Goal: Task Accomplishment & Management: Manage account settings

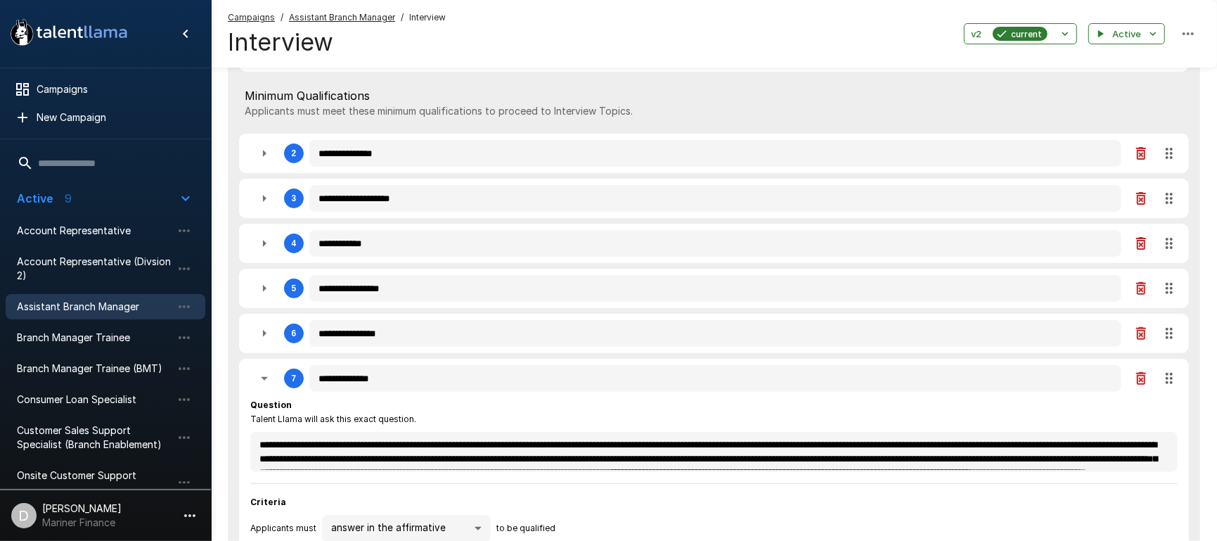
scroll to position [13, 0]
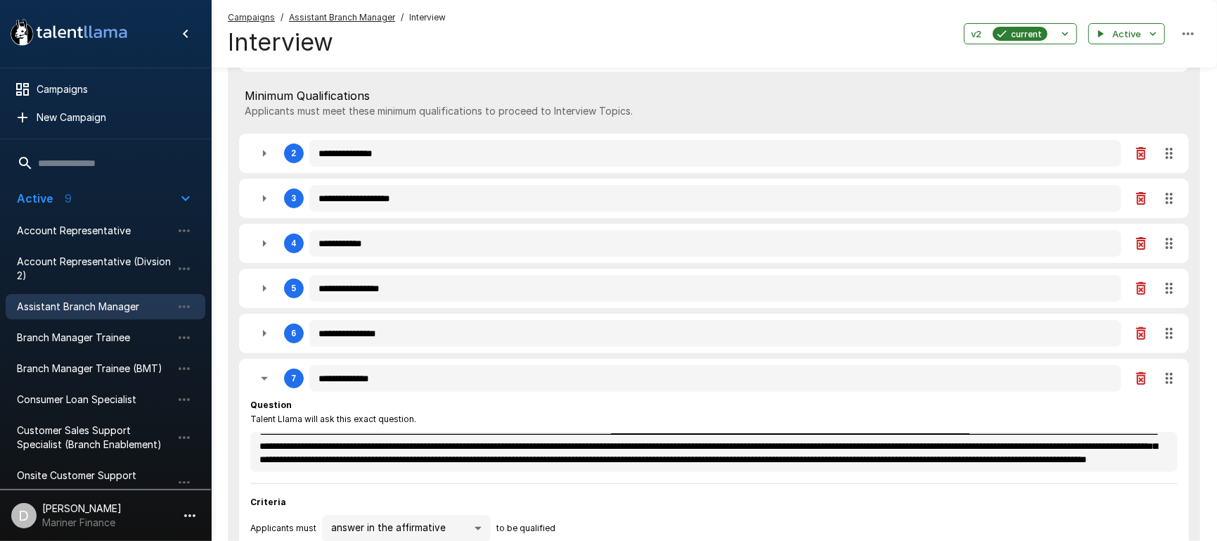
click at [84, 305] on span "Assistant Branch Manager" at bounding box center [94, 306] width 155 height 14
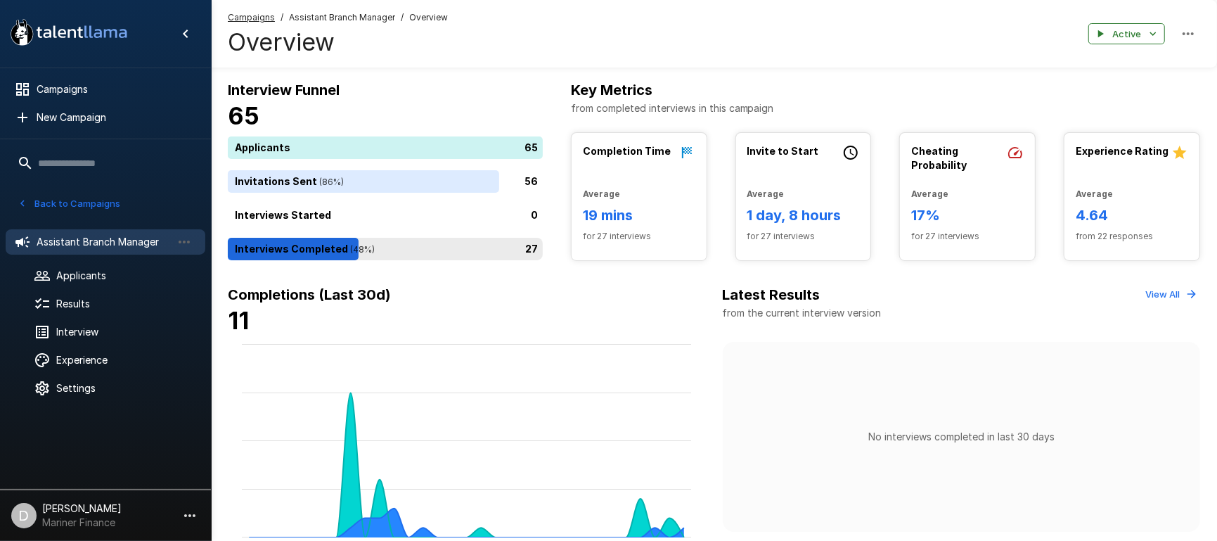
click at [440, 250] on div "27" at bounding box center [388, 249] width 321 height 22
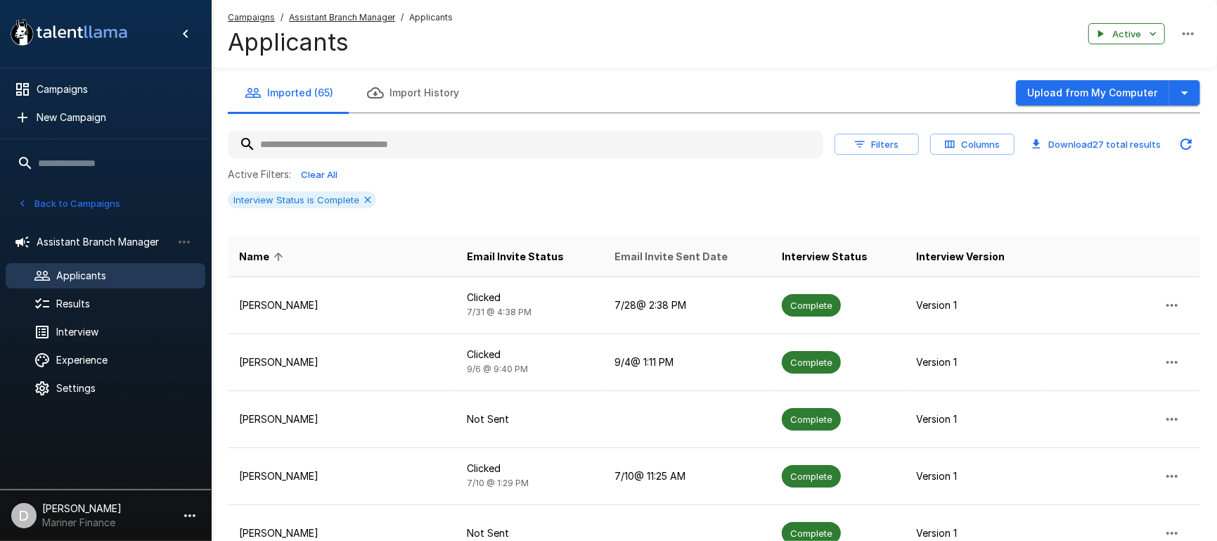
click at [656, 258] on span "Email Invite Sent Date" at bounding box center [670, 256] width 113 height 17
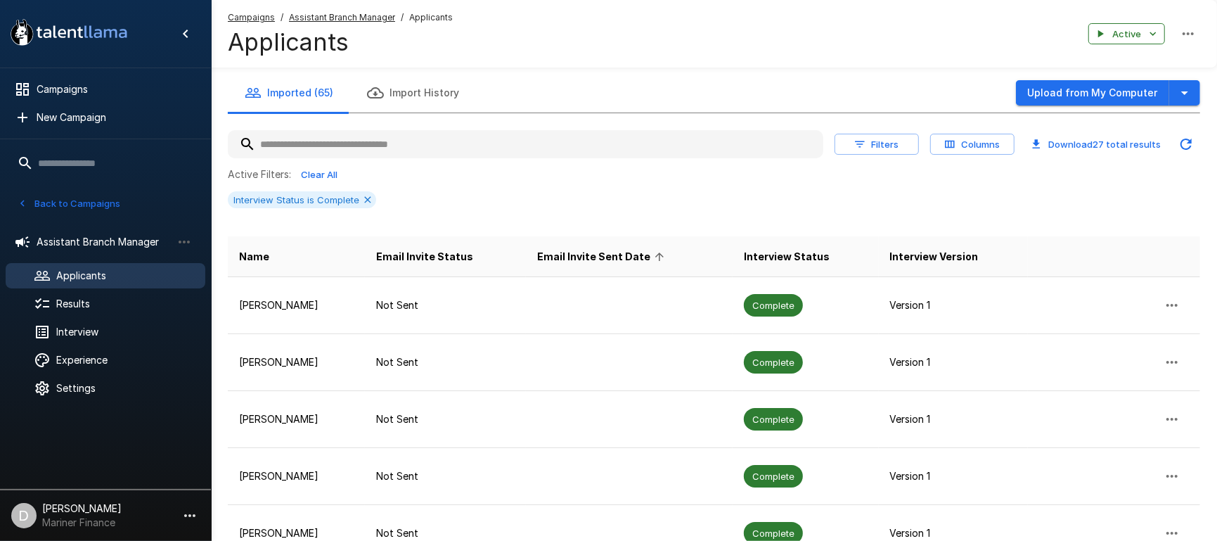
click at [617, 257] on span "Email Invite Sent Date" at bounding box center [602, 256] width 131 height 17
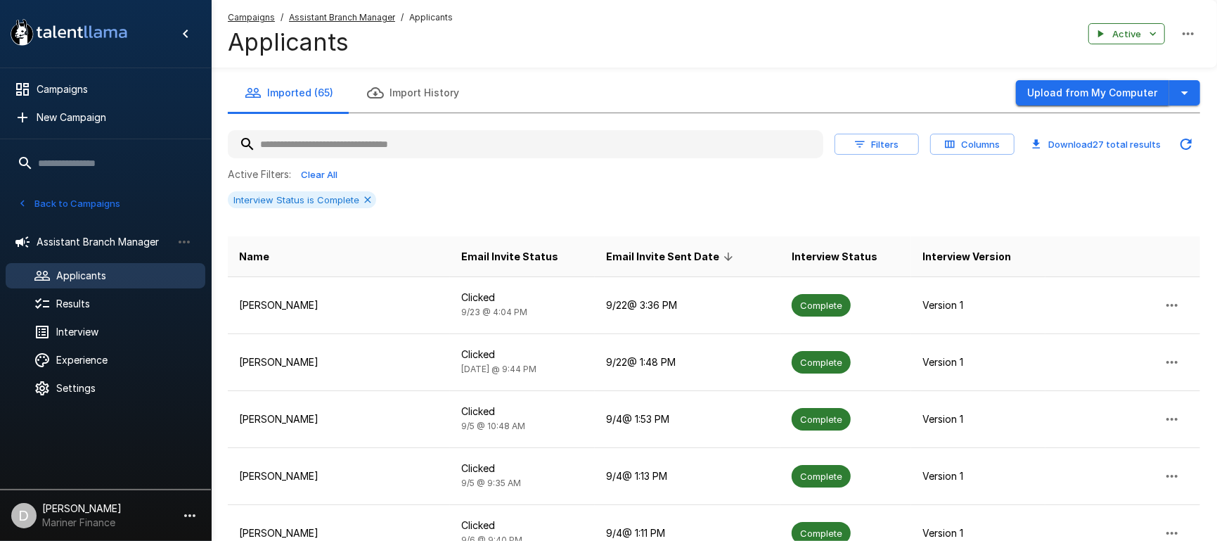
click at [1104, 90] on button "Upload from My Computer" at bounding box center [1092, 93] width 153 height 26
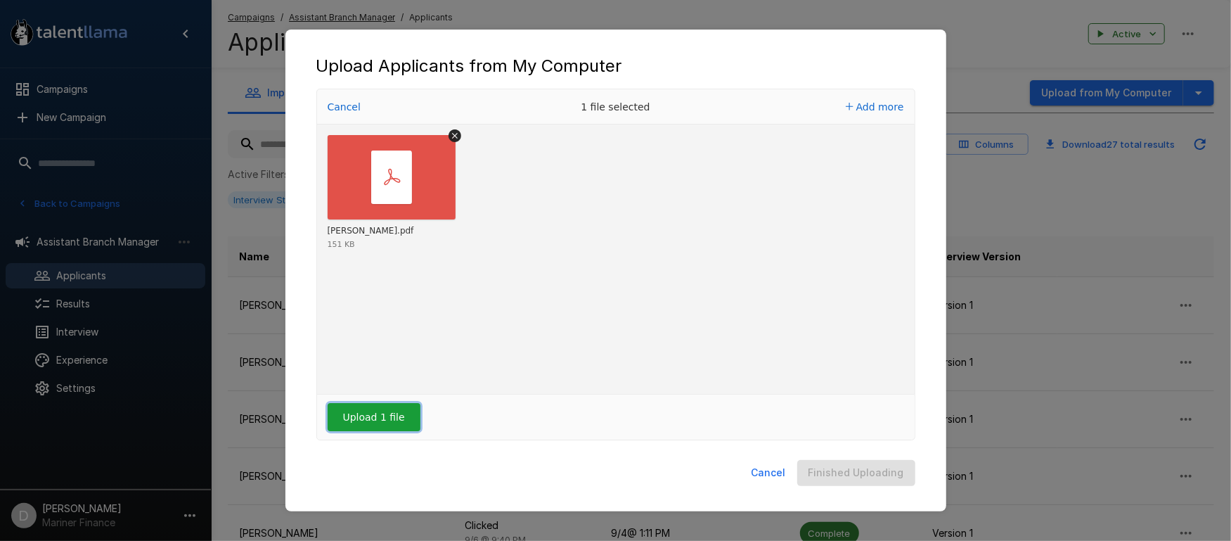
click at [389, 404] on button "Upload 1 file" at bounding box center [374, 417] width 93 height 28
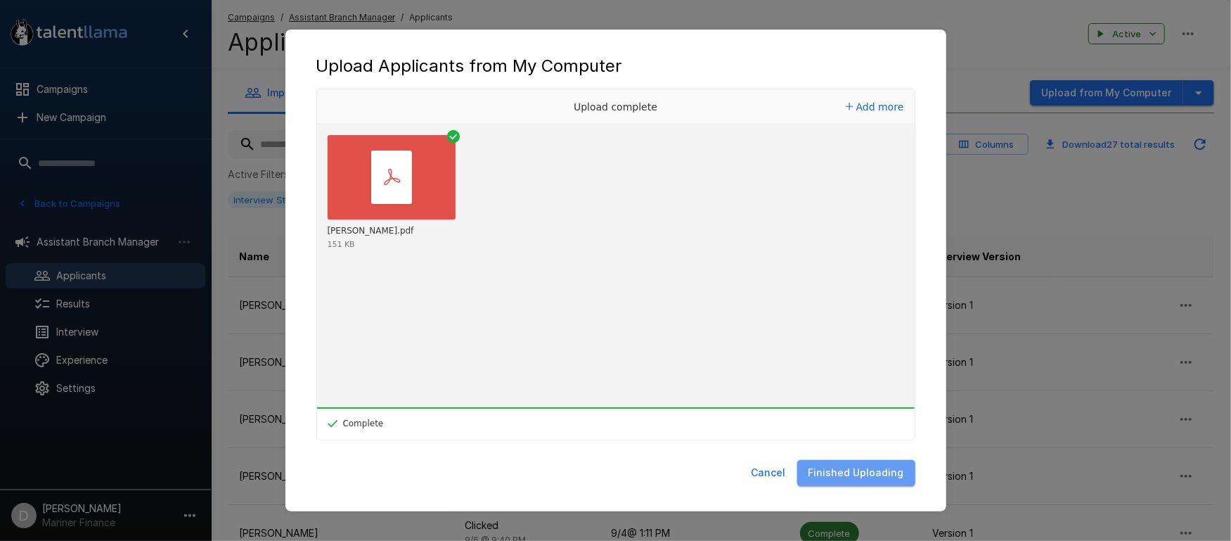
click at [871, 468] on button "Finished Uploading" at bounding box center [856, 473] width 118 height 26
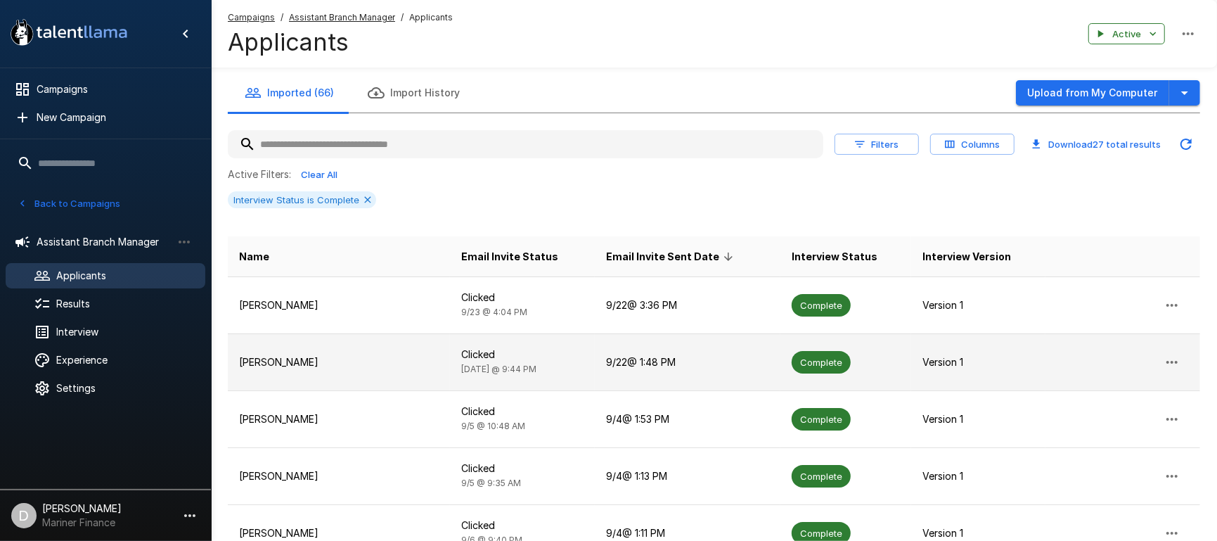
click at [354, 362] on p "[PERSON_NAME]" at bounding box center [339, 362] width 200 height 14
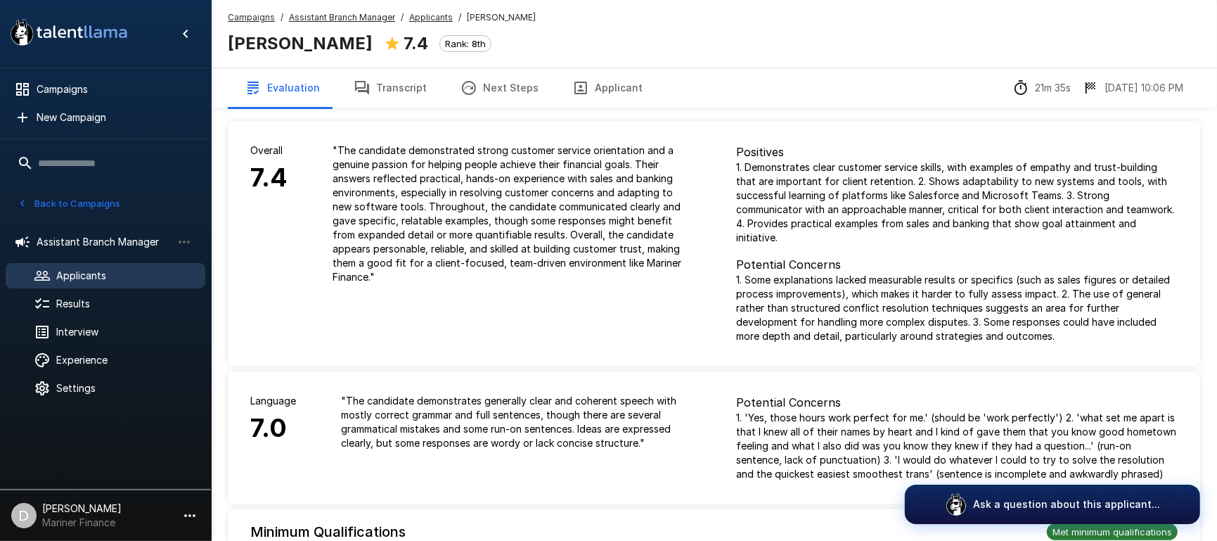
click at [423, 12] on u "Applicants" at bounding box center [431, 17] width 44 height 11
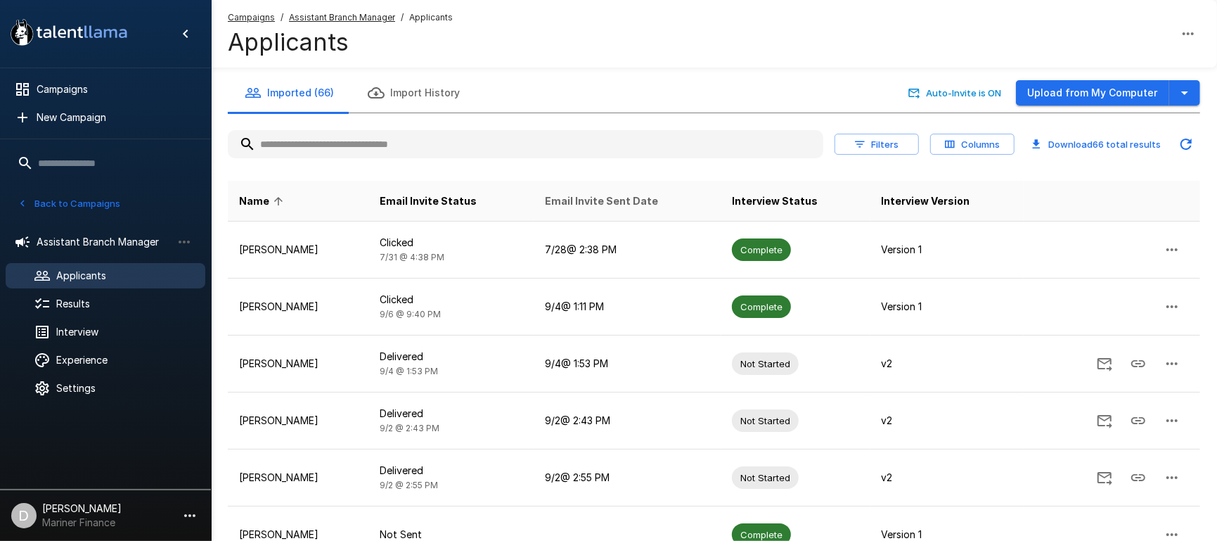
click at [658, 194] on span "Email Invite Sent Date" at bounding box center [601, 201] width 113 height 17
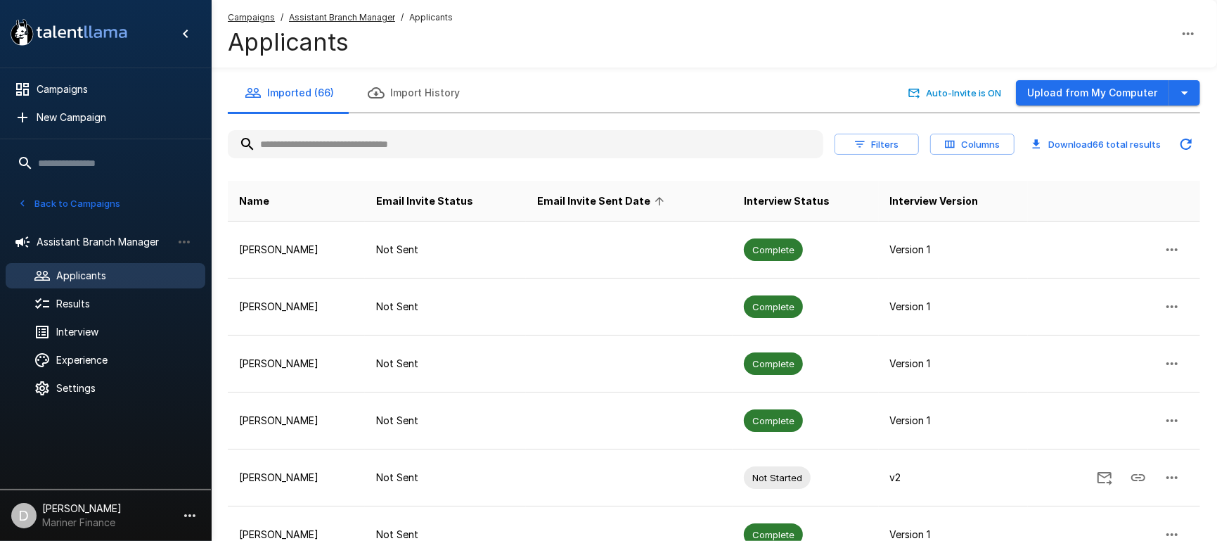
click at [618, 202] on span "Email Invite Sent Date" at bounding box center [602, 201] width 131 height 17
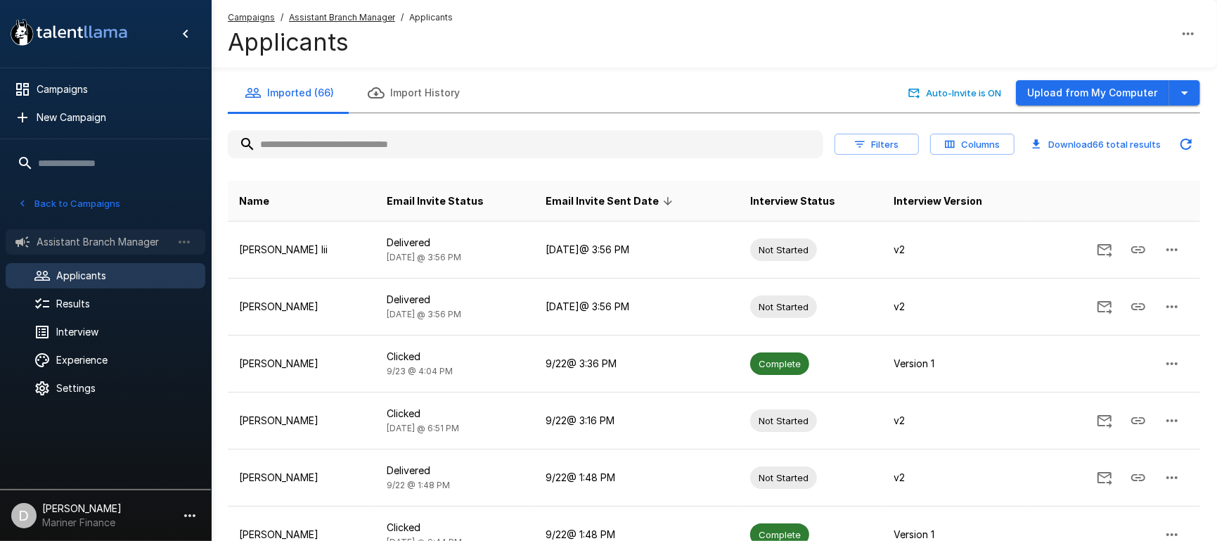
click at [114, 236] on span "Assistant Branch Manager" at bounding box center [104, 242] width 135 height 14
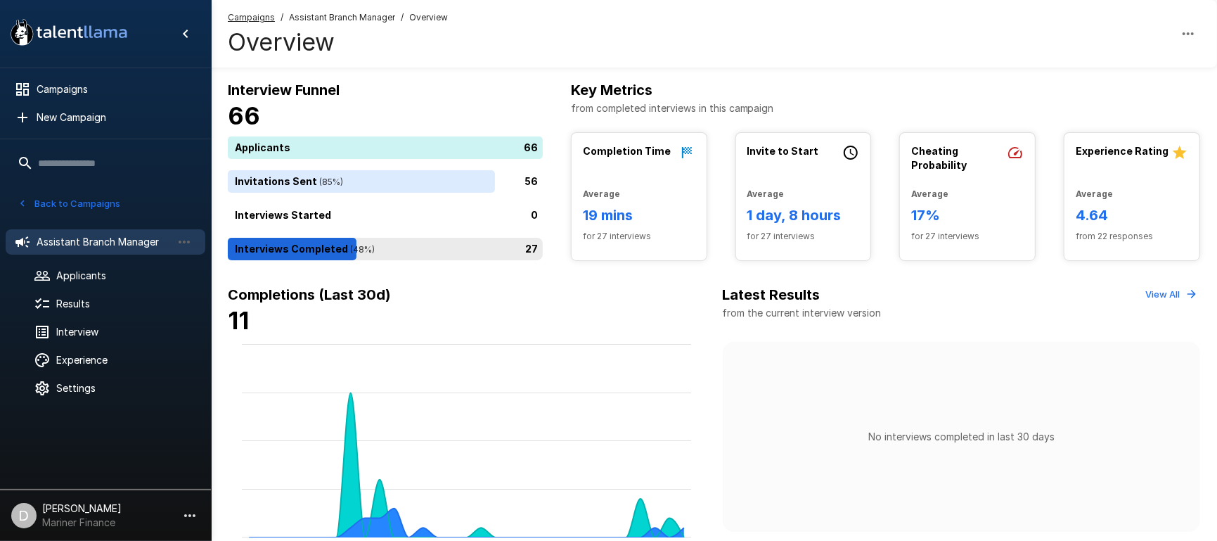
click at [434, 248] on div "27" at bounding box center [388, 249] width 321 height 22
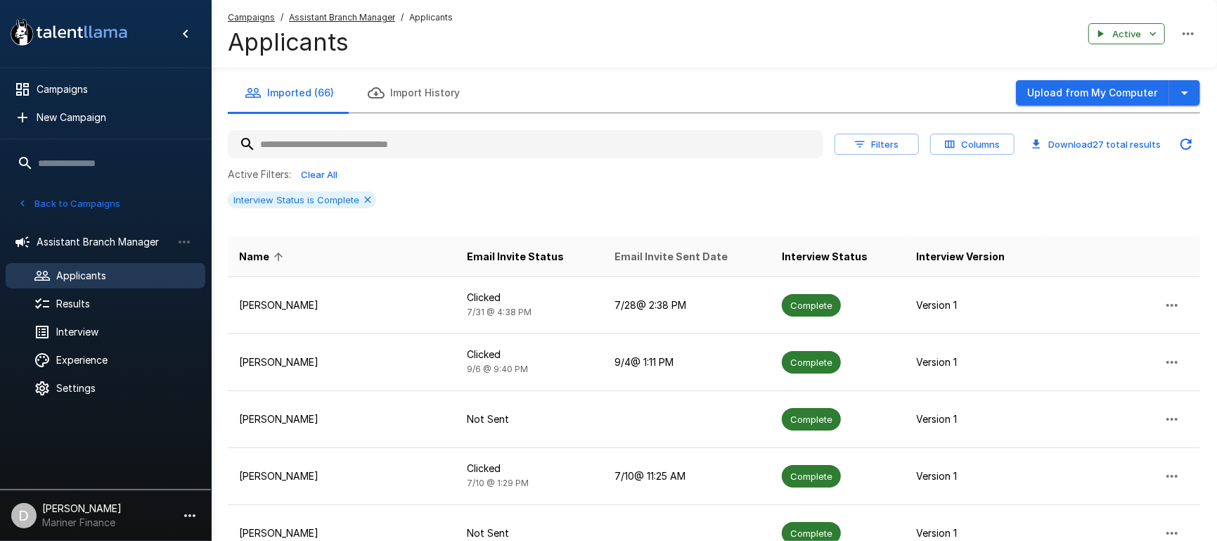
click at [653, 248] on span "Email Invite Sent Date" at bounding box center [670, 256] width 113 height 17
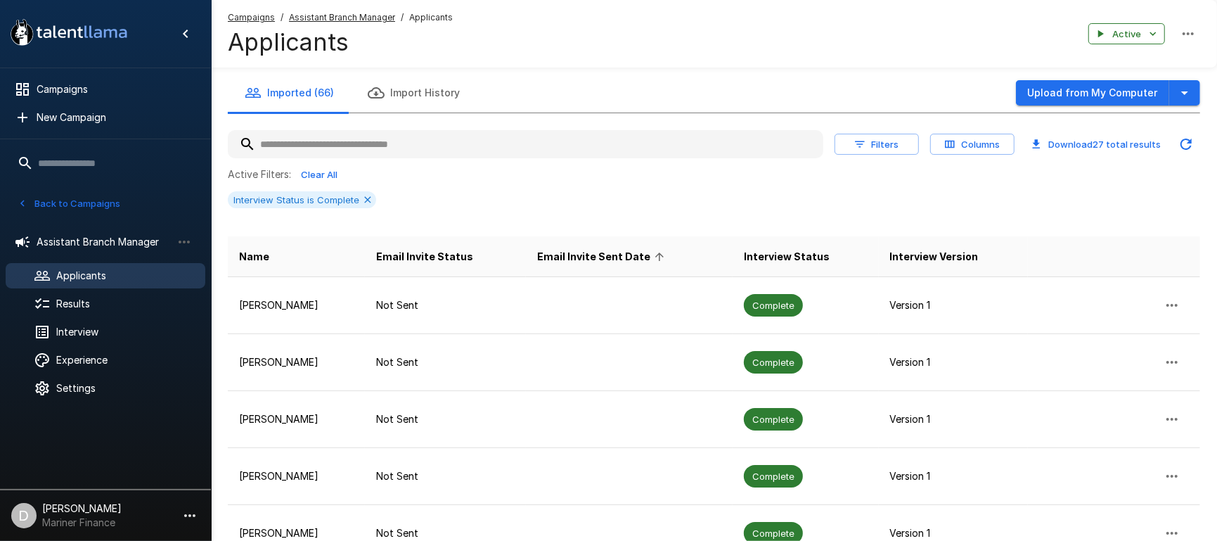
click at [628, 254] on span "Email Invite Sent Date" at bounding box center [602, 256] width 131 height 17
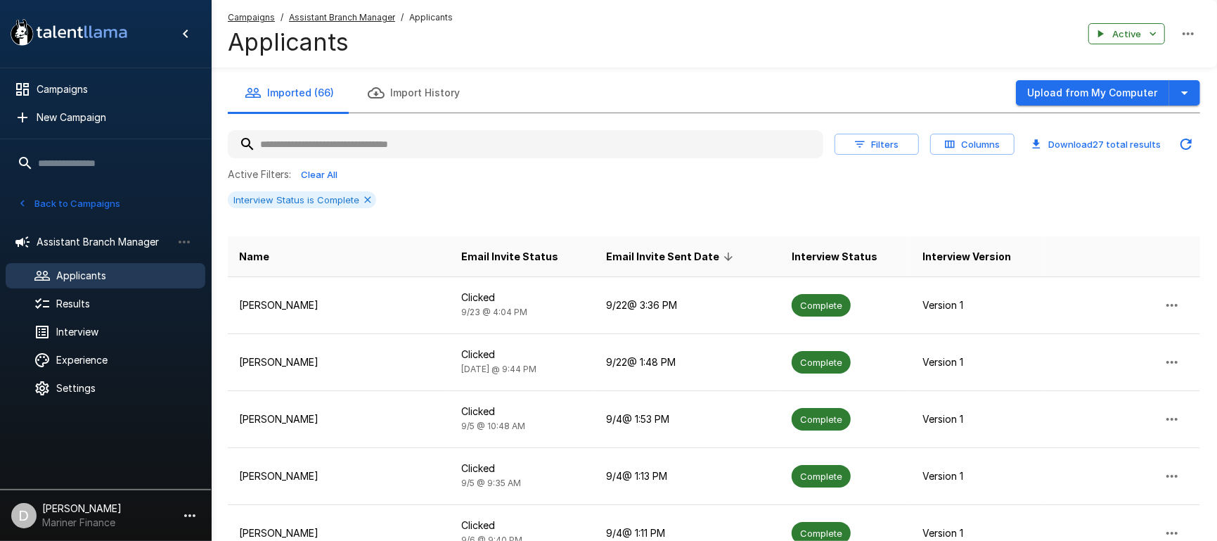
click at [959, 143] on button "Columns" at bounding box center [972, 145] width 84 height 22
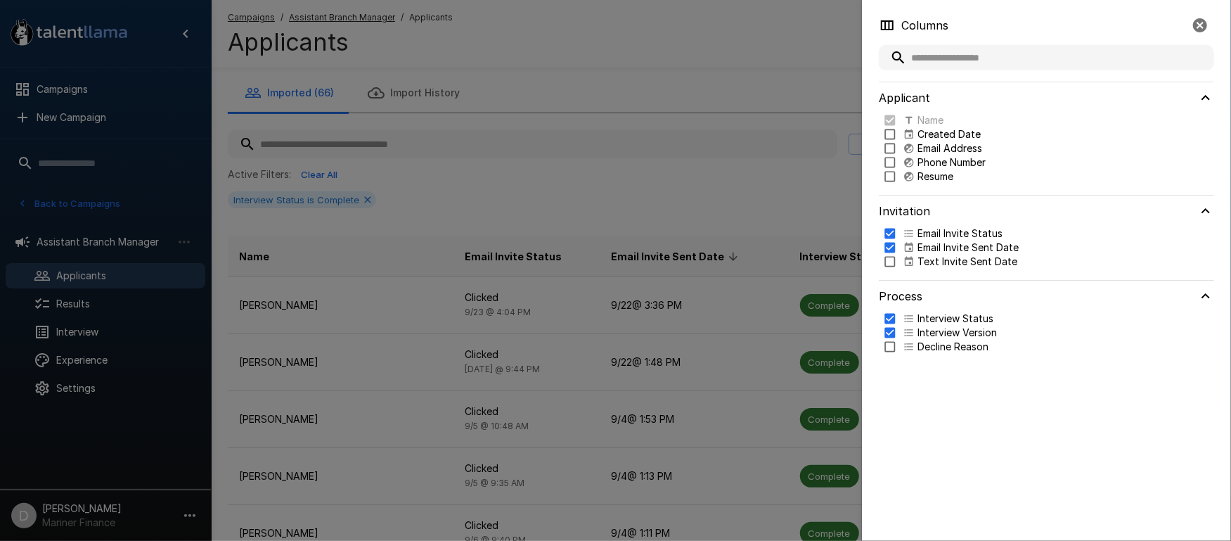
click at [887, 21] on icon at bounding box center [887, 25] width 13 height 10
click at [1197, 24] on icon "button" at bounding box center [1200, 25] width 14 height 14
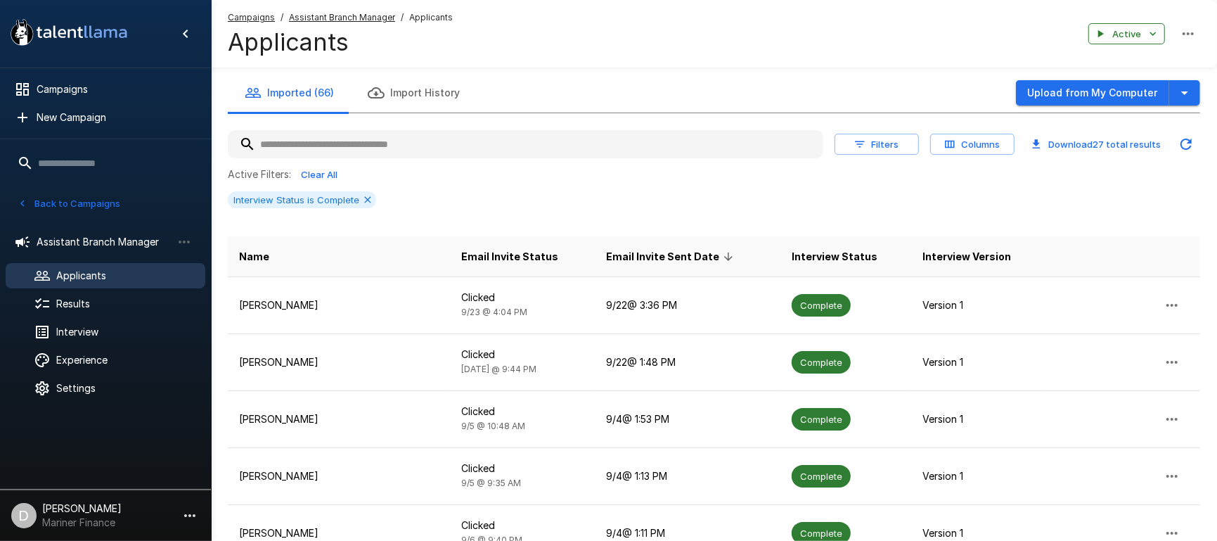
click at [872, 144] on button "Filters" at bounding box center [876, 145] width 84 height 22
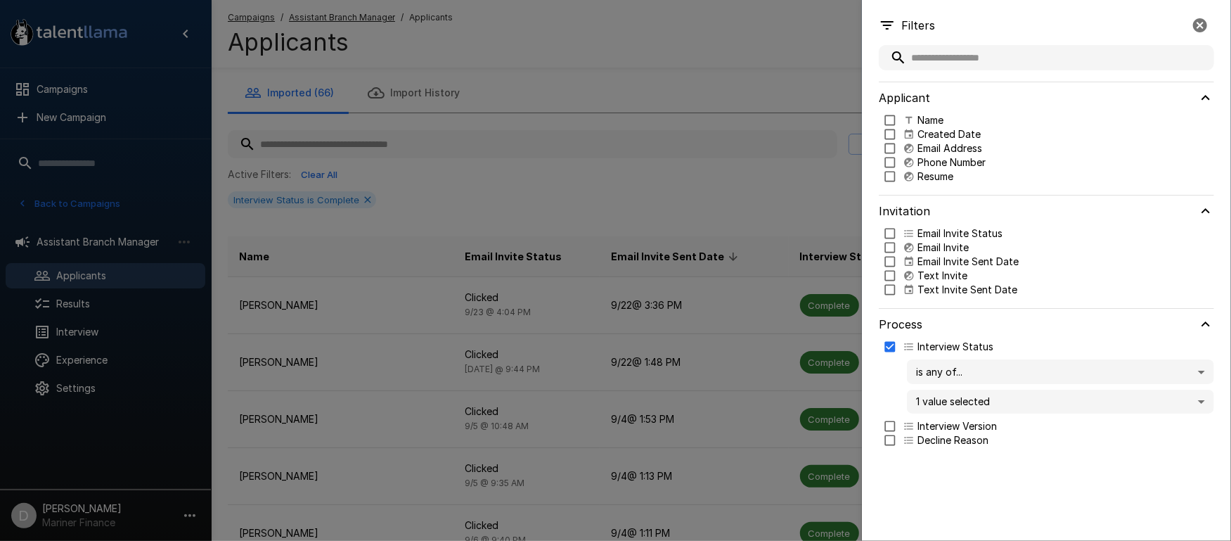
click at [750, 195] on div at bounding box center [615, 270] width 1231 height 541
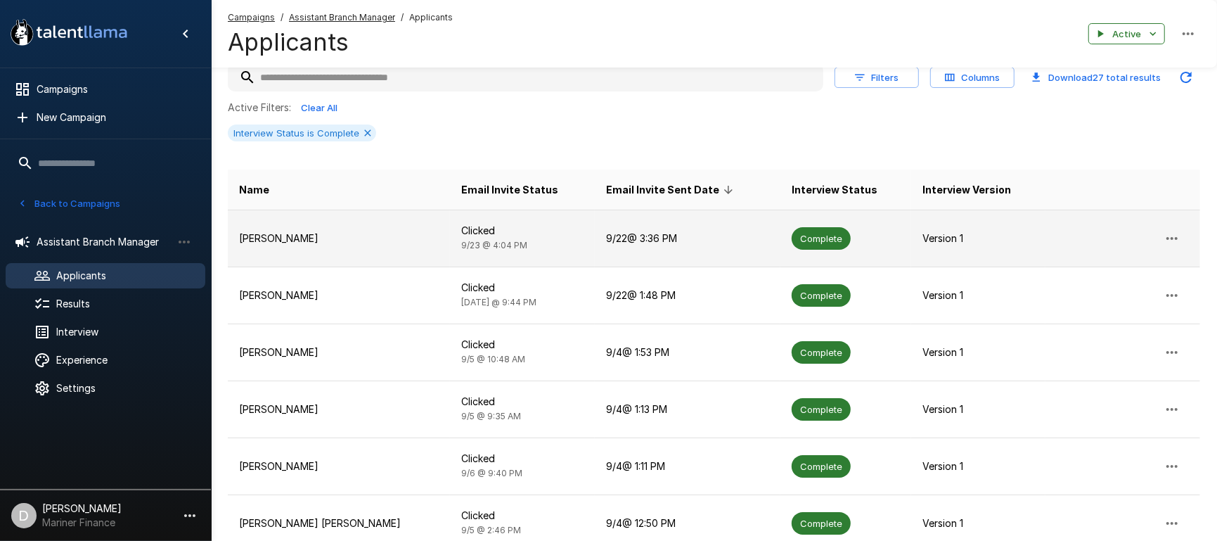
scroll to position [94, 0]
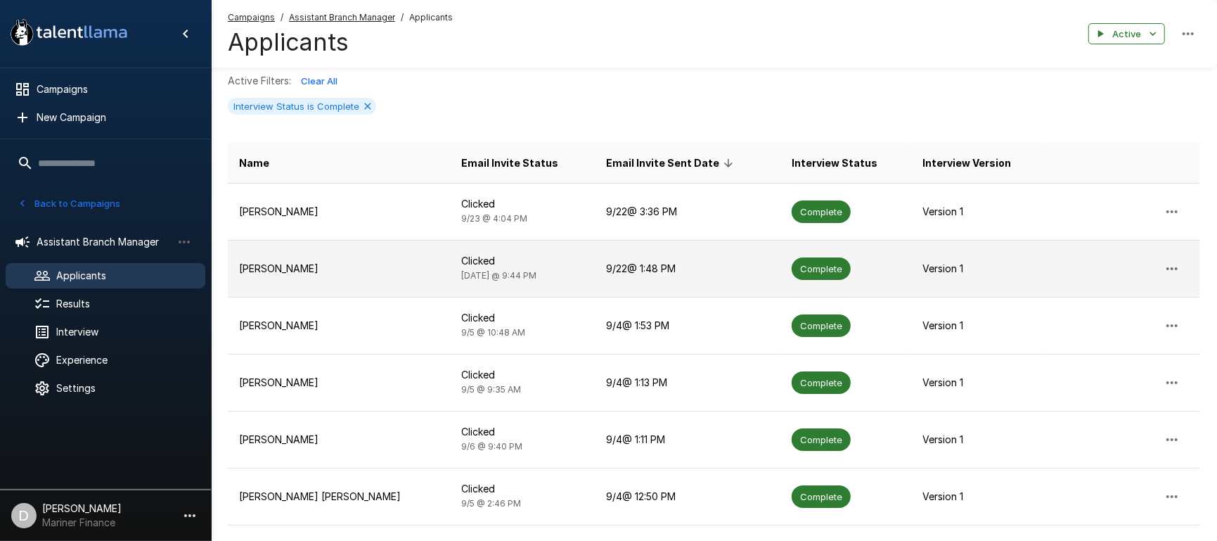
click at [666, 273] on td "[DATE] 1:48 PM" at bounding box center [688, 268] width 186 height 57
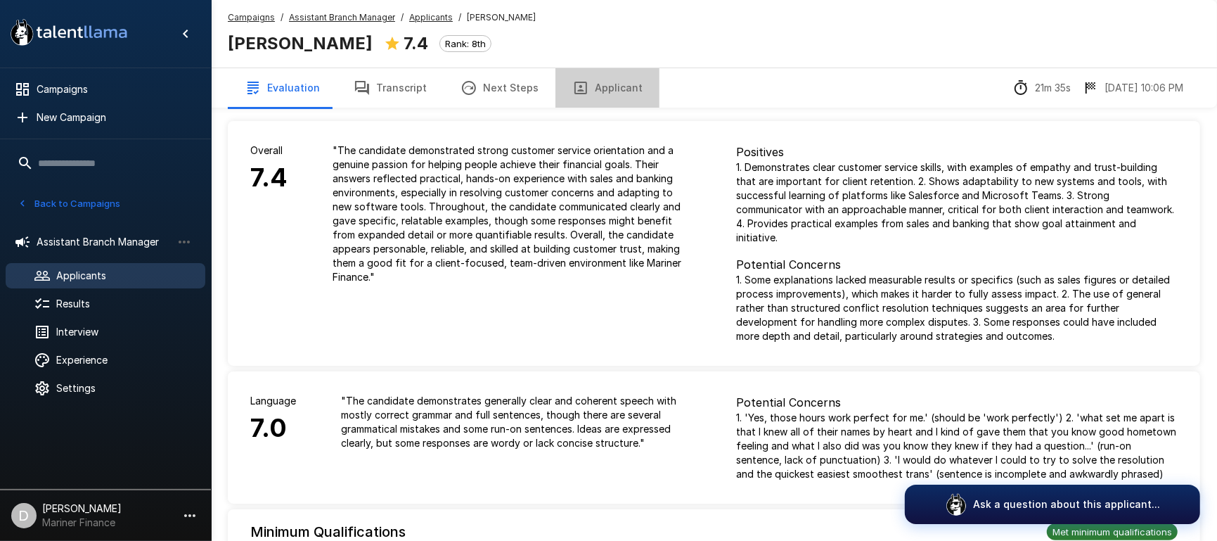
click at [617, 87] on button "Applicant" at bounding box center [607, 87] width 104 height 39
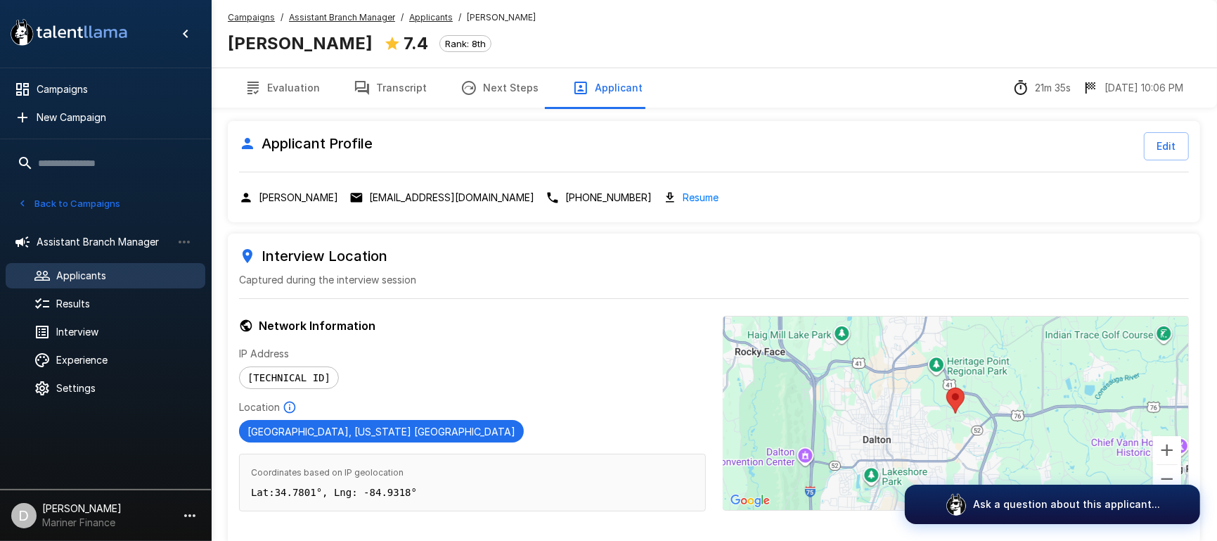
click at [65, 201] on button "Back to Campaigns" at bounding box center [69, 204] width 110 height 22
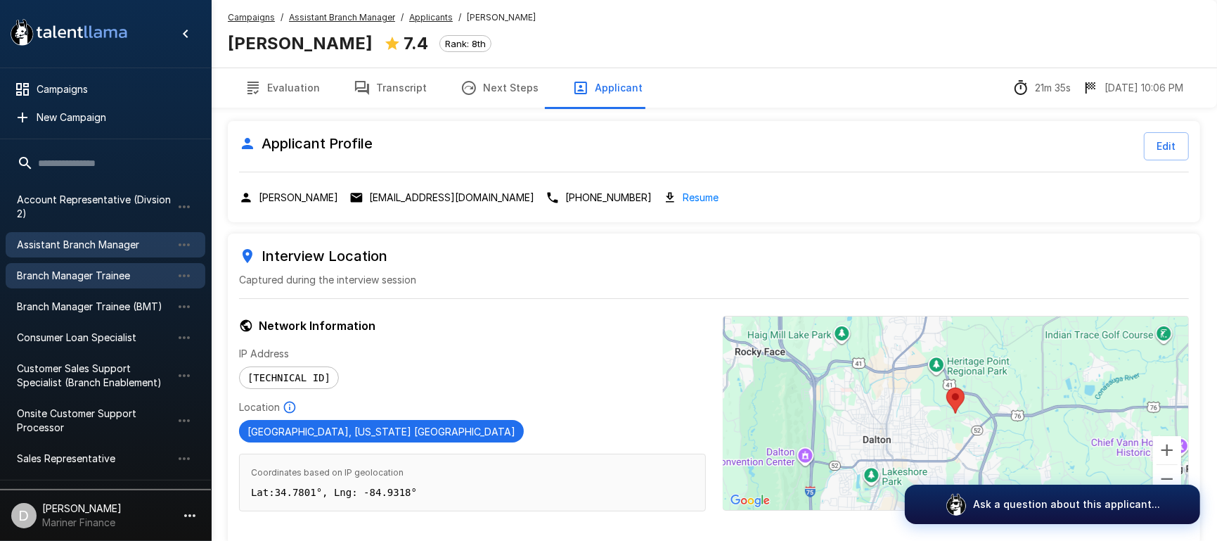
scroll to position [91, 0]
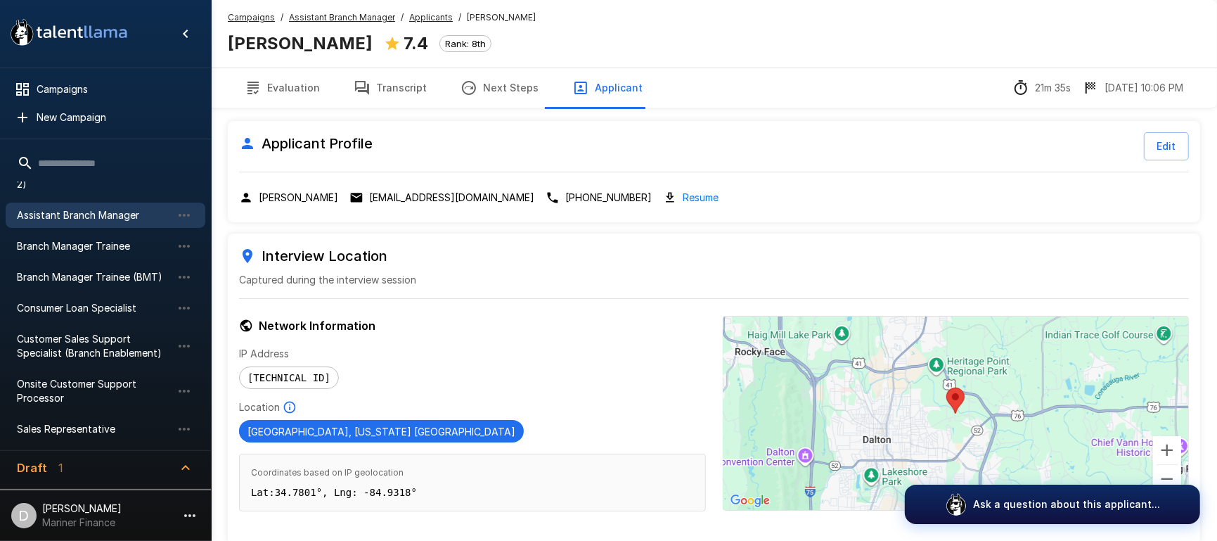
click at [188, 470] on icon "button" at bounding box center [185, 467] width 17 height 17
click at [186, 467] on icon "button" at bounding box center [185, 467] width 8 height 5
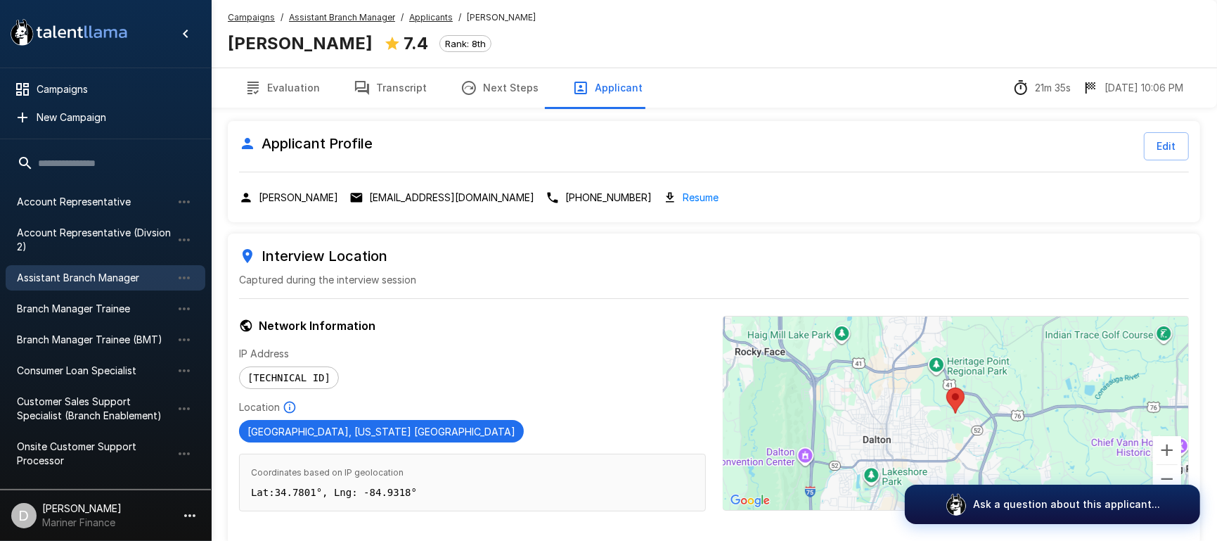
scroll to position [0, 0]
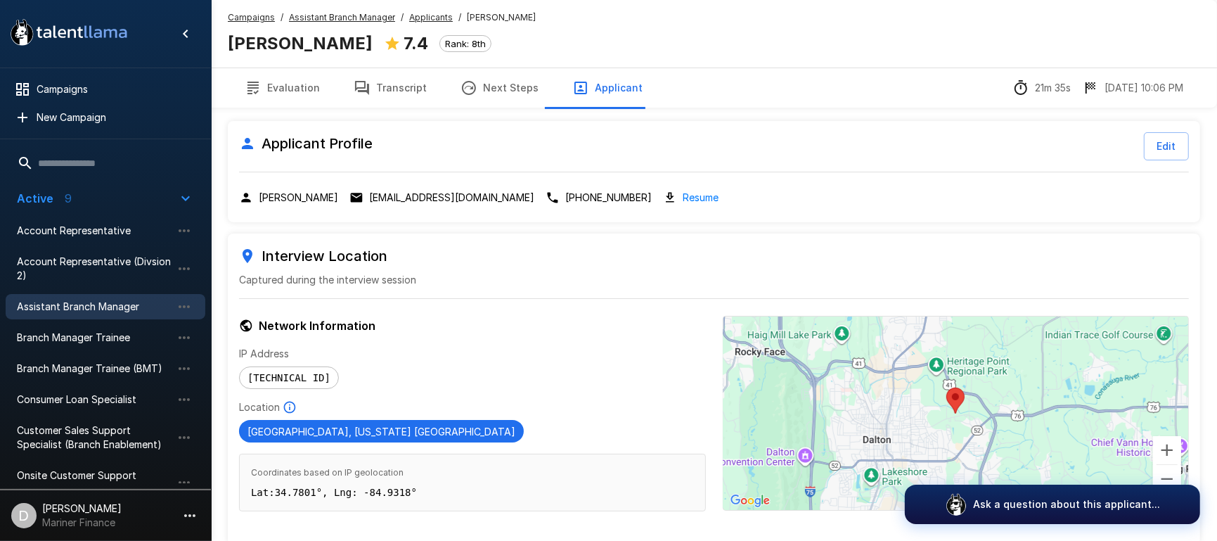
click at [415, 17] on u "Applicants" at bounding box center [431, 17] width 44 height 11
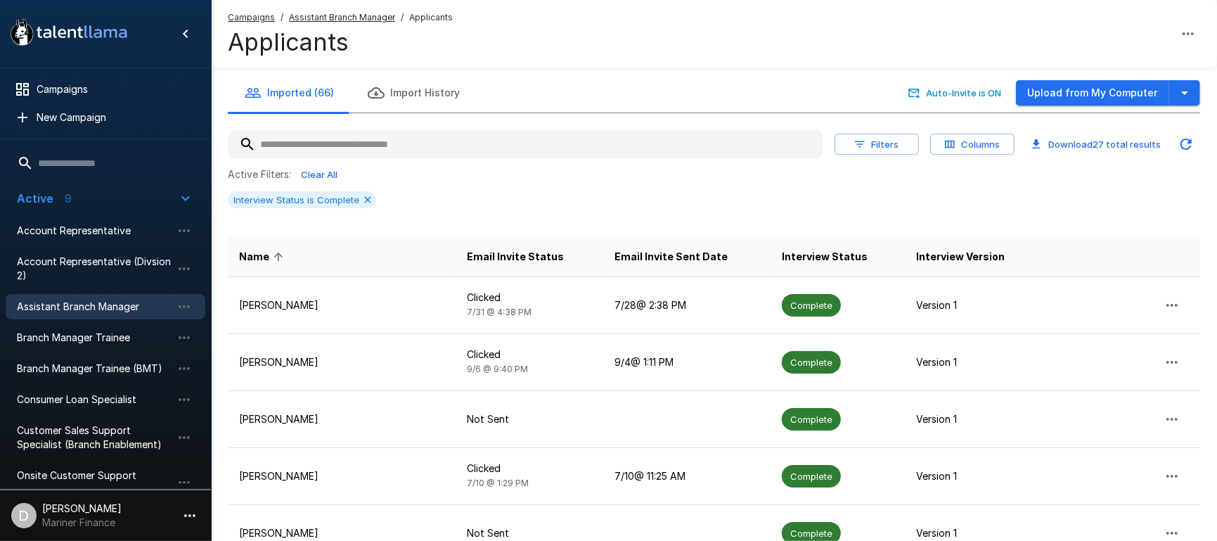
click at [431, 203] on div "Interview Status is Complete" at bounding box center [714, 199] width 972 height 17
click at [64, 297] on div "Assistant Branch Manager" at bounding box center [106, 306] width 200 height 25
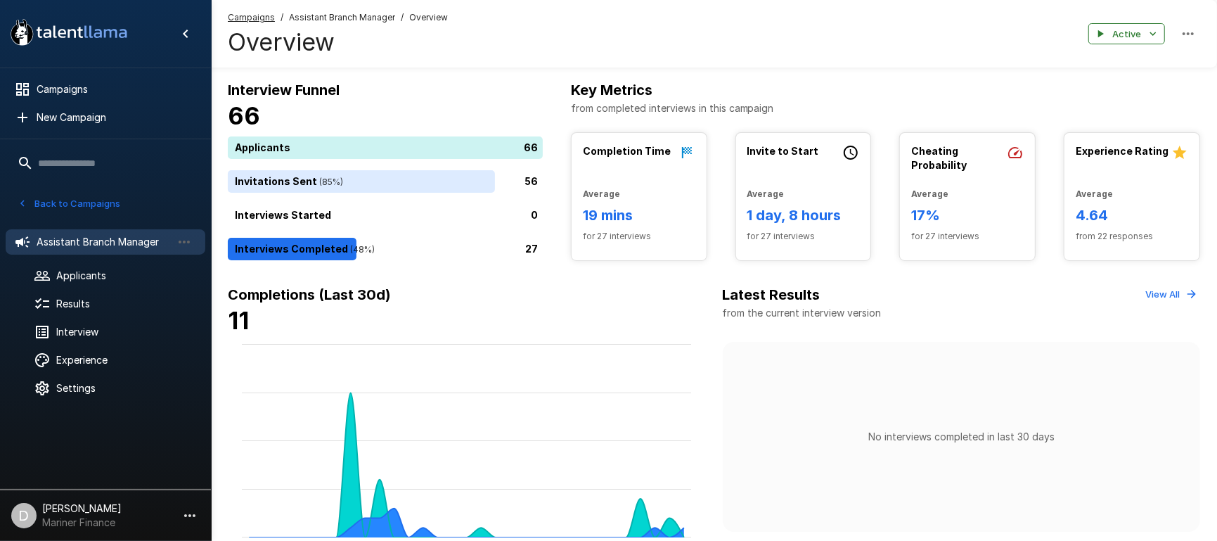
click at [71, 200] on button "Back to Campaigns" at bounding box center [69, 204] width 110 height 22
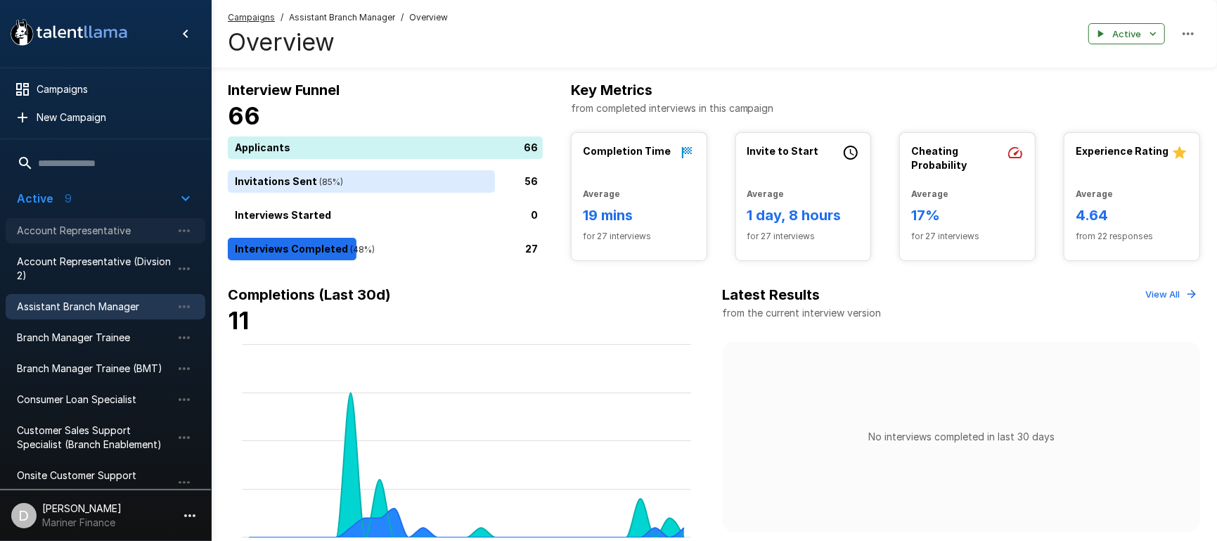
click at [51, 238] on div "Account Representative" at bounding box center [106, 230] width 200 height 25
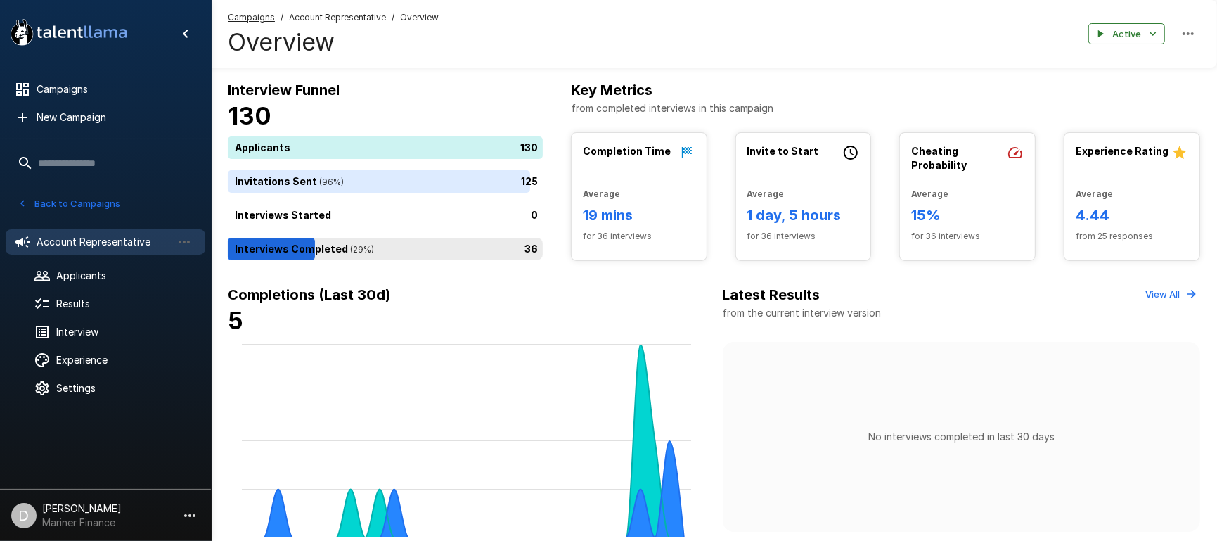
click at [447, 246] on div "36" at bounding box center [388, 249] width 321 height 22
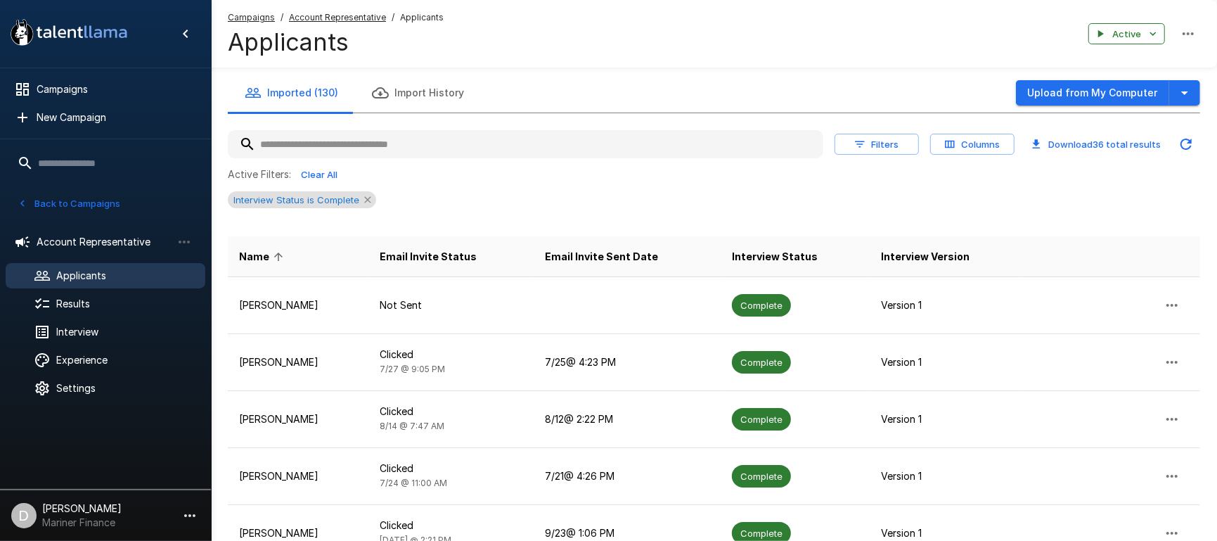
click at [368, 196] on icon at bounding box center [367, 199] width 11 height 11
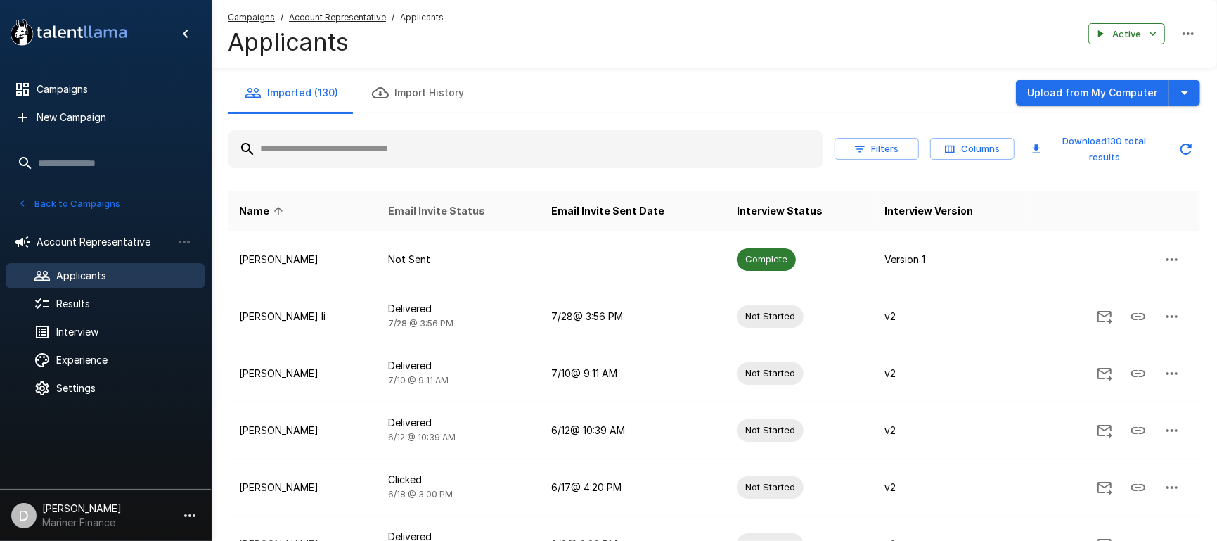
click at [434, 212] on span "Email Invite Status" at bounding box center [436, 210] width 97 height 17
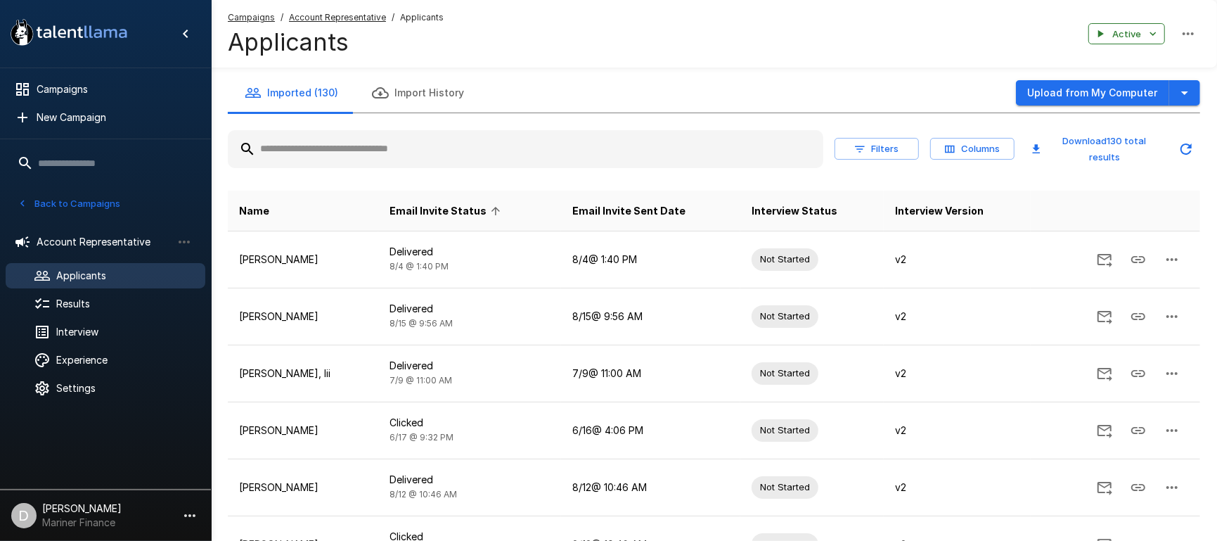
click at [434, 209] on span "Email Invite Status" at bounding box center [446, 210] width 115 height 17
click at [617, 205] on span "Email Invite Sent Date" at bounding box center [628, 210] width 113 height 17
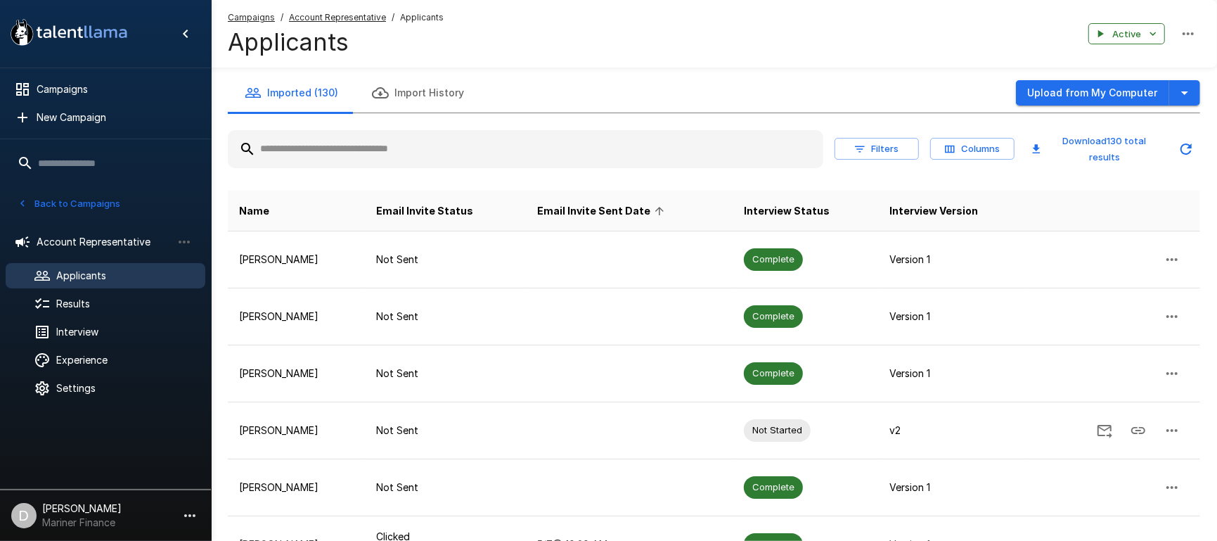
click at [617, 205] on span "Email Invite Sent Date" at bounding box center [602, 210] width 131 height 17
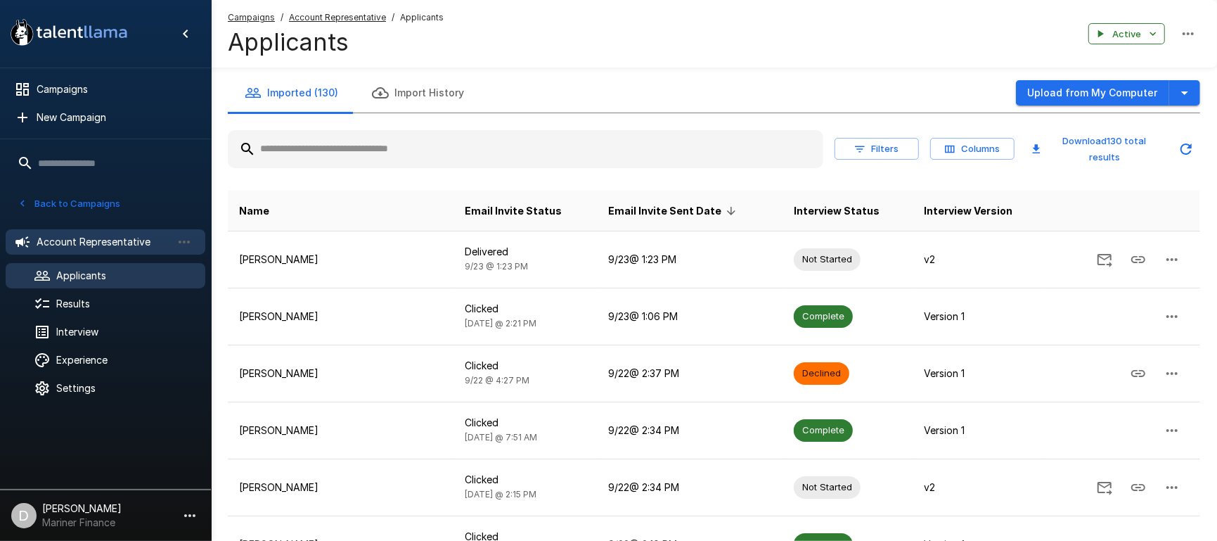
click at [108, 235] on span "Account Representative" at bounding box center [104, 242] width 135 height 14
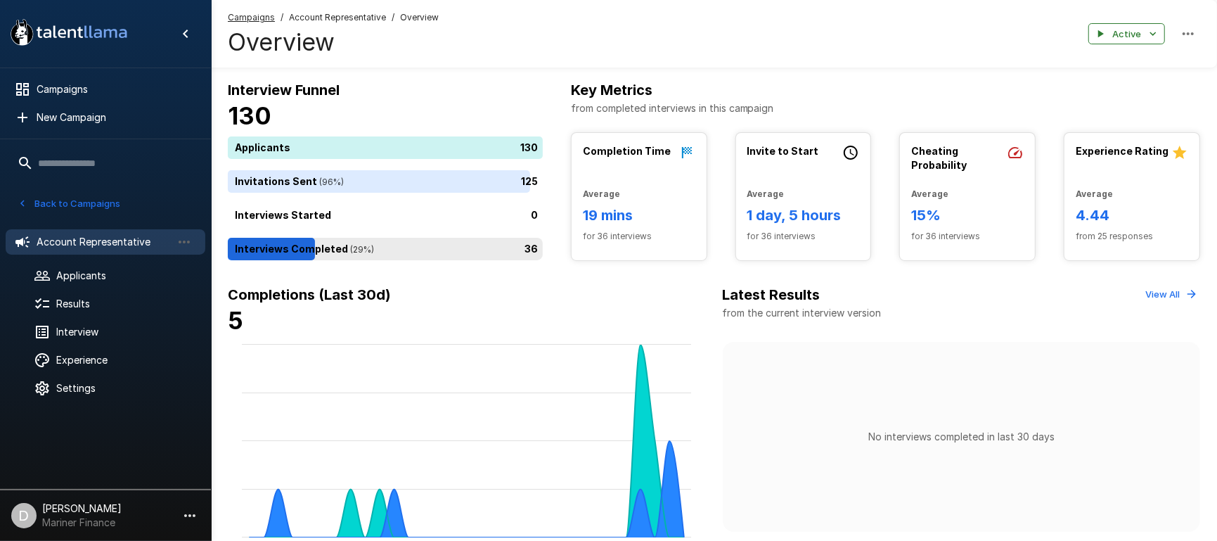
click at [379, 248] on div "36" at bounding box center [388, 249] width 321 height 22
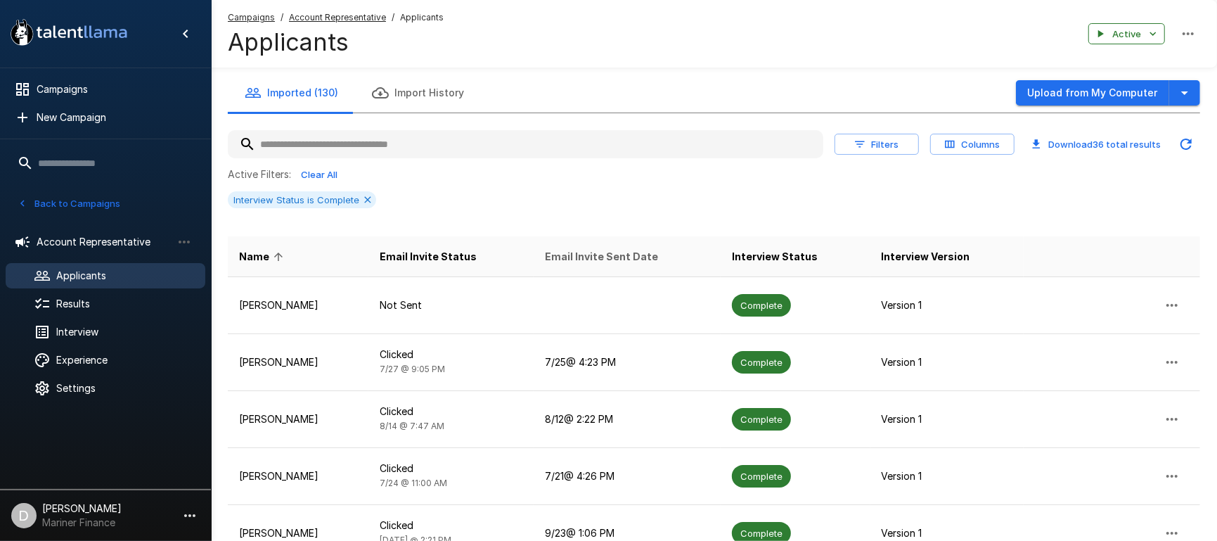
click at [645, 249] on span "Email Invite Sent Date" at bounding box center [601, 256] width 113 height 17
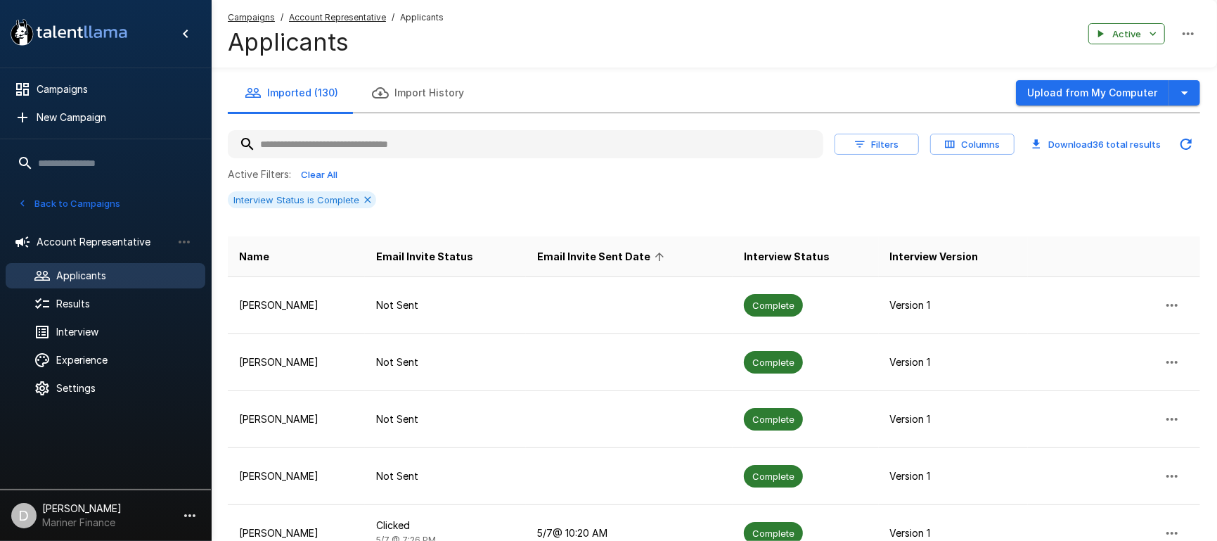
click at [624, 251] on span "Email Invite Sent Date" at bounding box center [602, 256] width 131 height 17
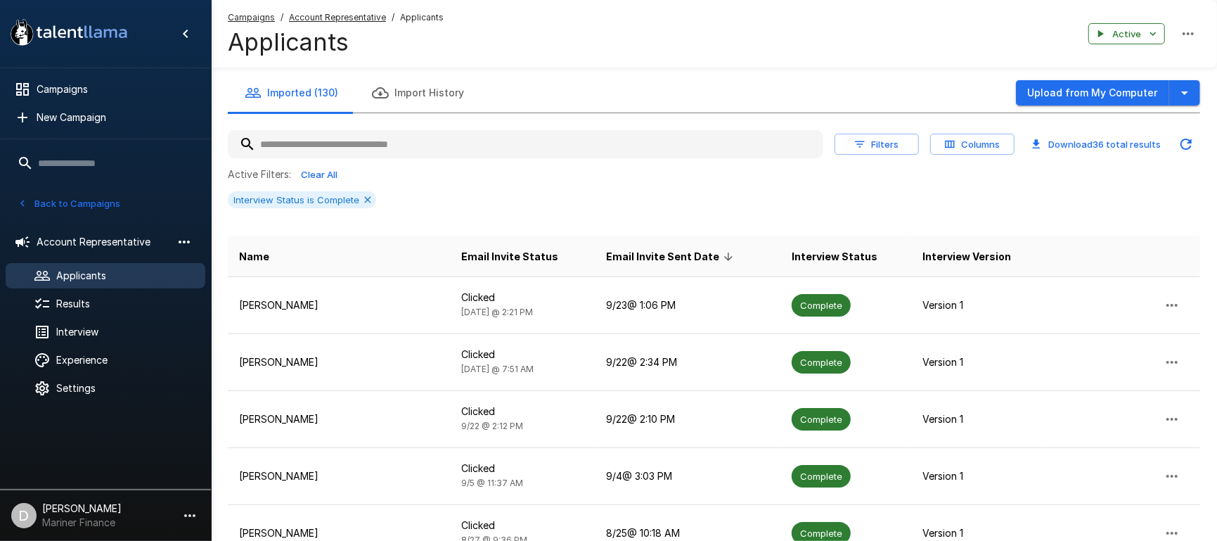
click at [186, 242] on icon "button" at bounding box center [184, 241] width 17 height 17
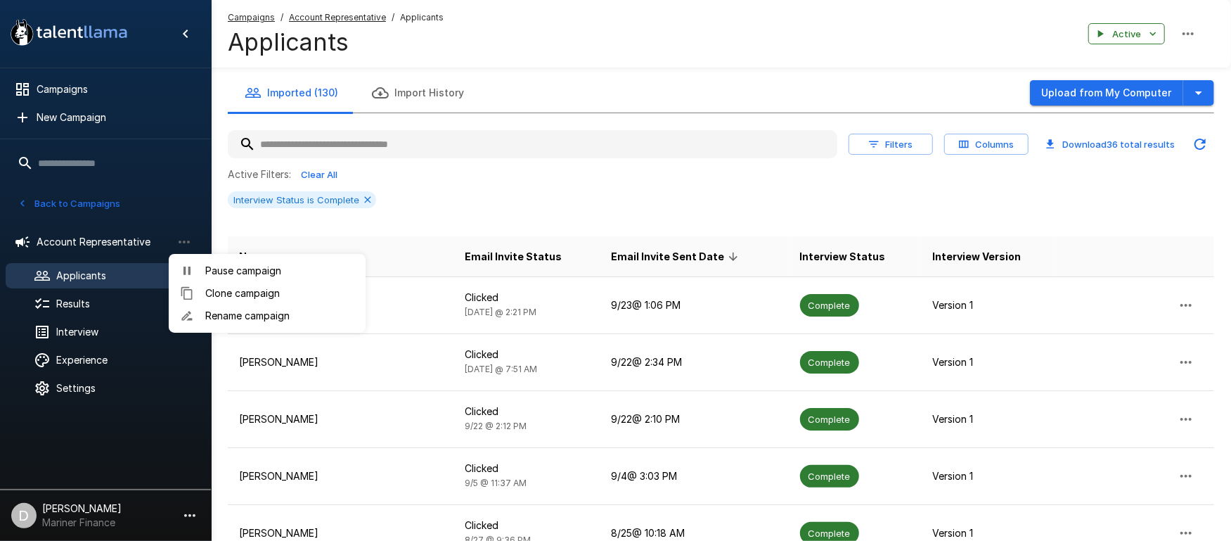
click at [217, 313] on span "Rename campaign" at bounding box center [279, 316] width 149 height 14
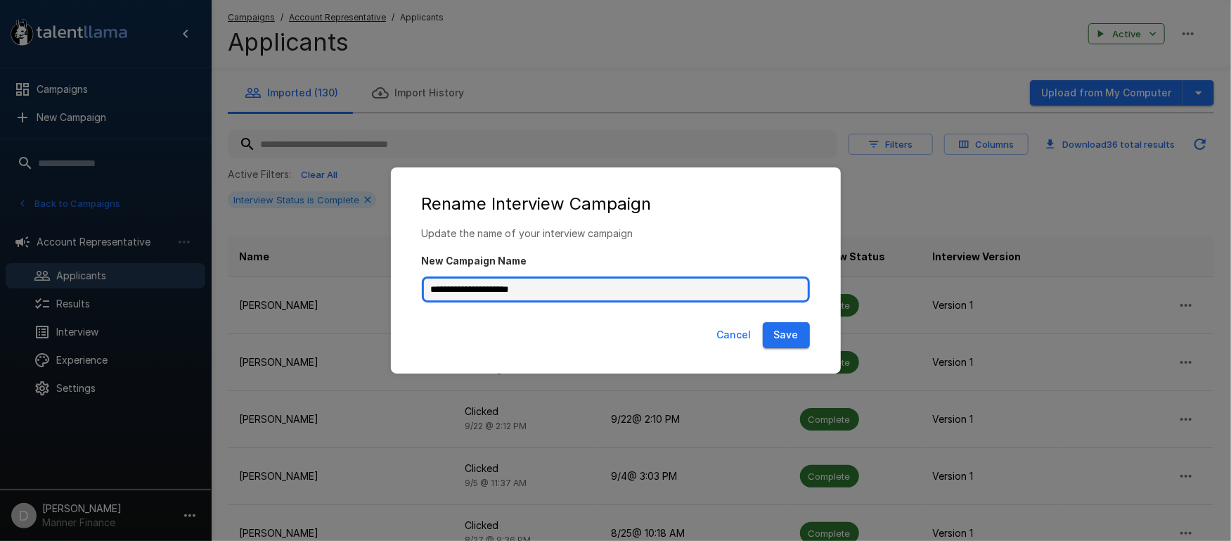
click at [630, 283] on input "**********" at bounding box center [616, 289] width 388 height 27
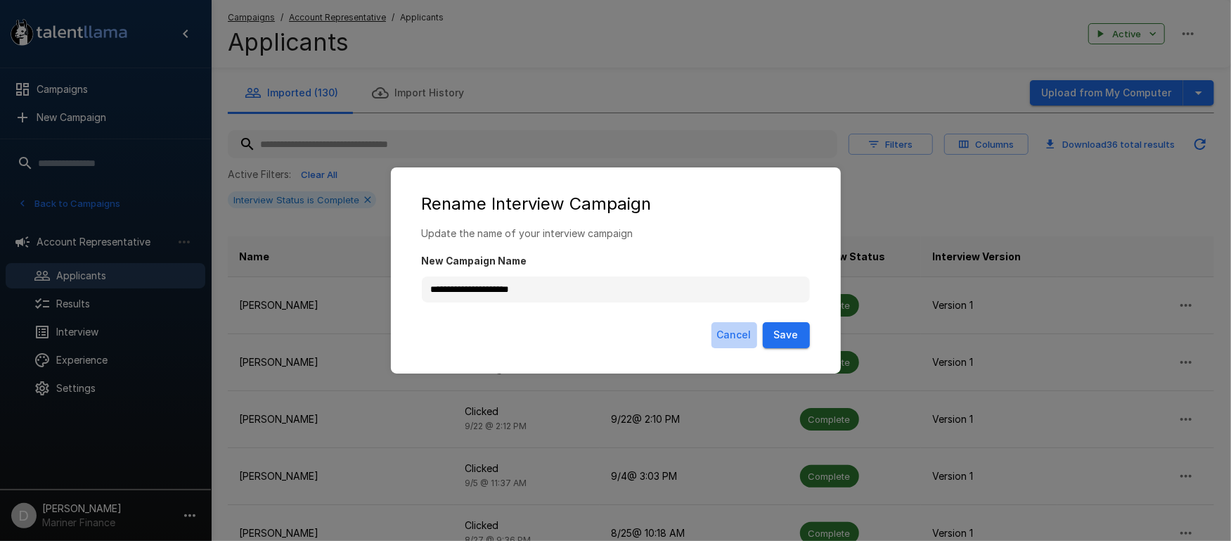
click at [739, 333] on button "Cancel" at bounding box center [734, 335] width 46 height 26
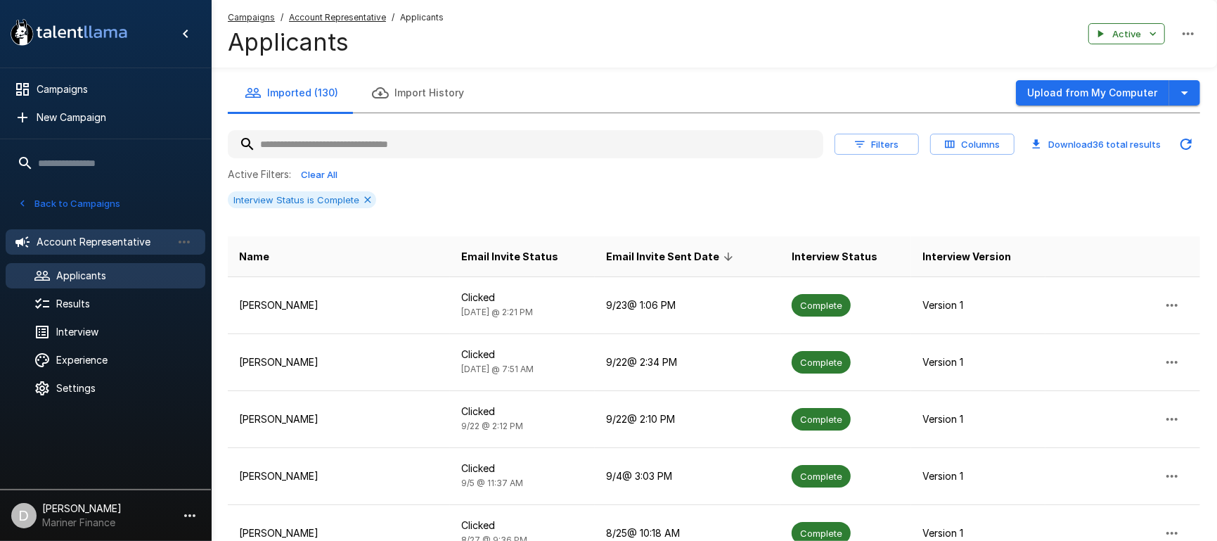
click at [86, 241] on span "Account Representative" at bounding box center [104, 242] width 135 height 14
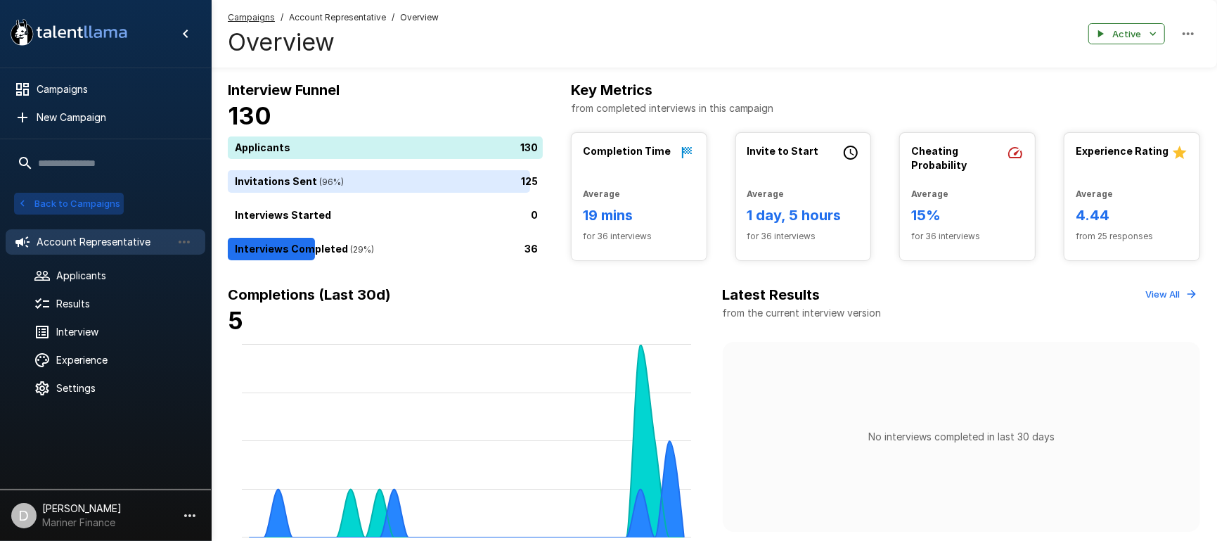
click at [89, 202] on button "Back to Campaigns" at bounding box center [69, 204] width 110 height 22
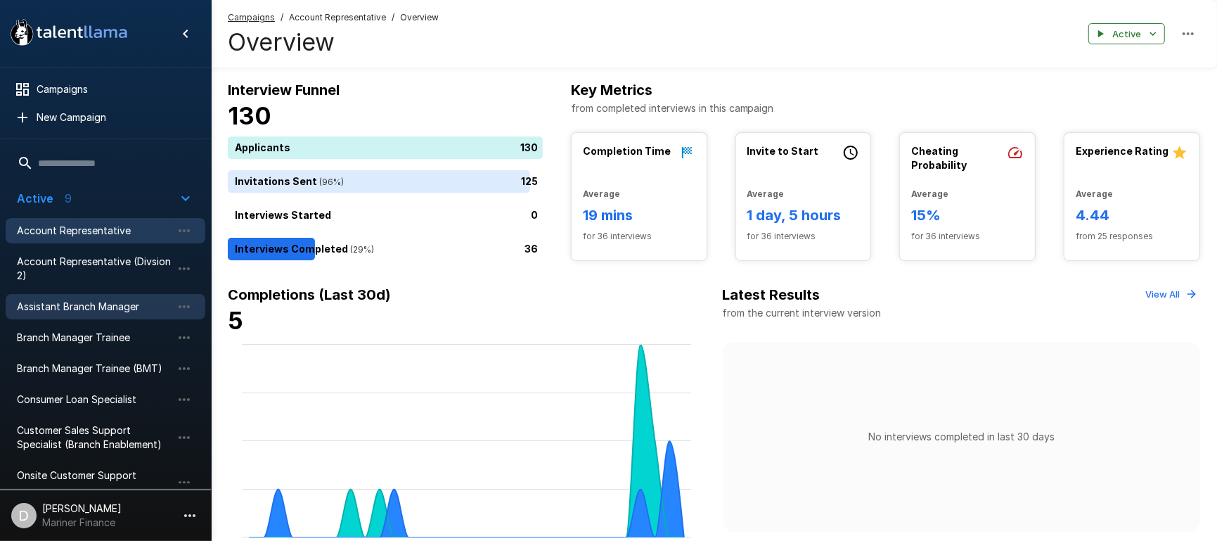
click at [96, 305] on span "Assistant Branch Manager" at bounding box center [94, 306] width 155 height 14
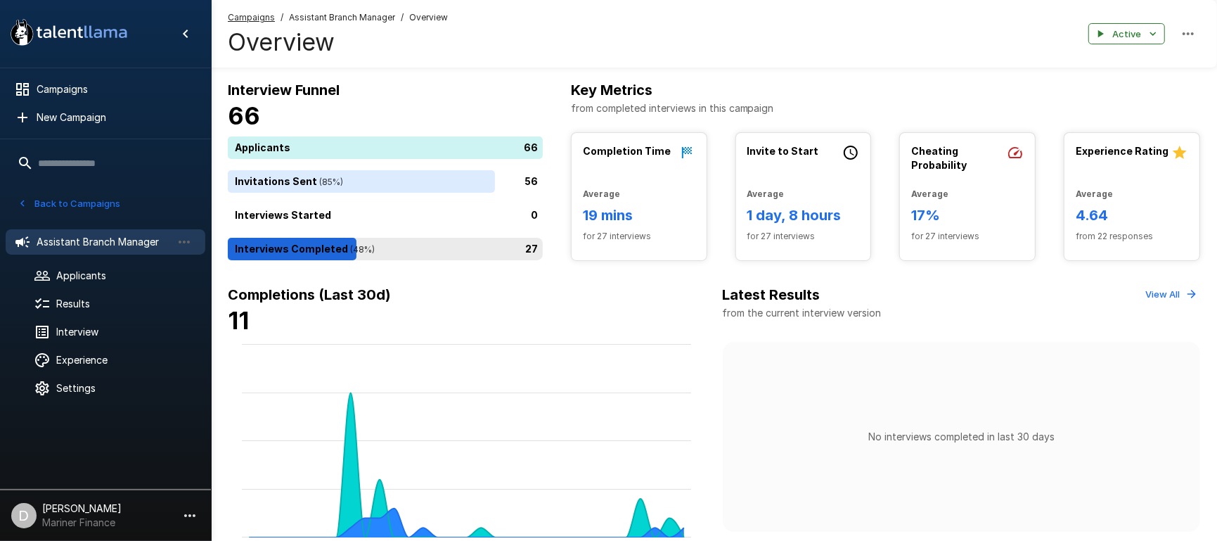
click at [503, 257] on div "27" at bounding box center [388, 249] width 321 height 22
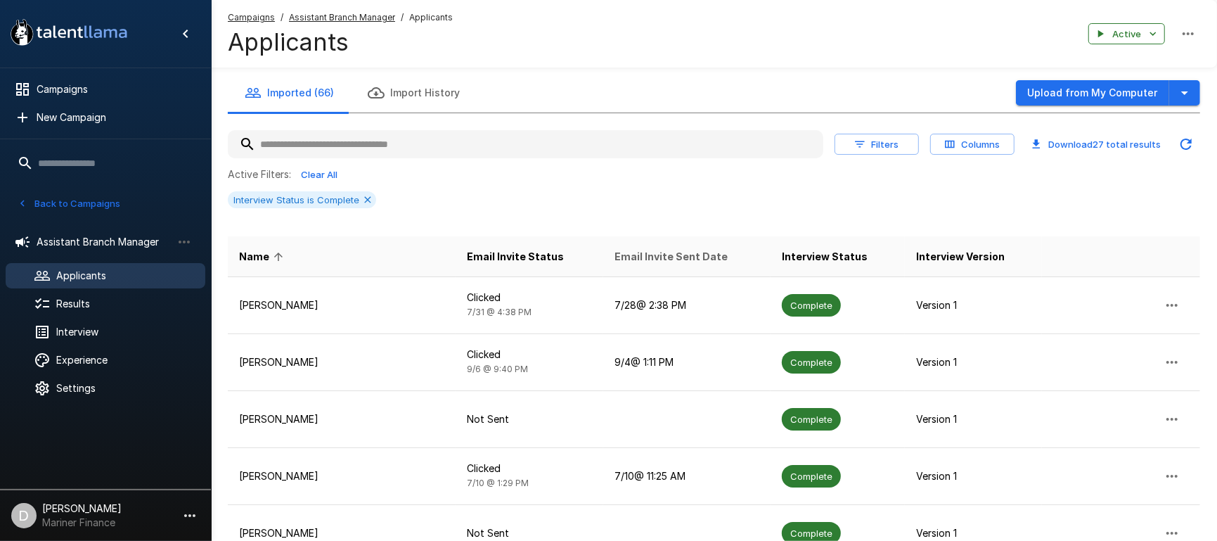
click at [634, 248] on span "Email Invite Sent Date" at bounding box center [670, 256] width 113 height 17
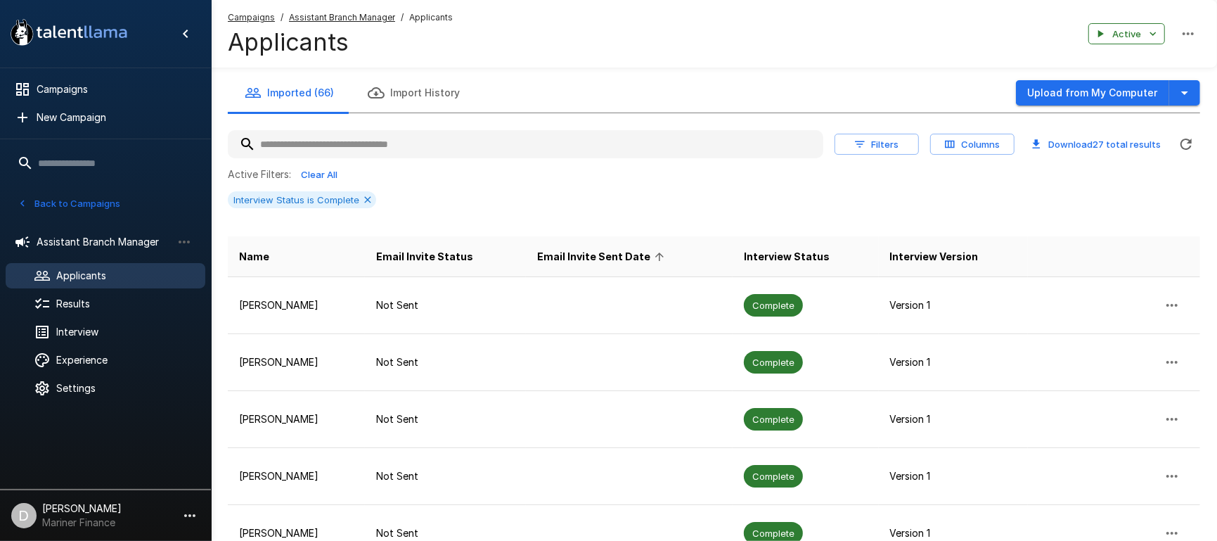
click at [634, 248] on span "Email Invite Sent Date" at bounding box center [602, 256] width 131 height 17
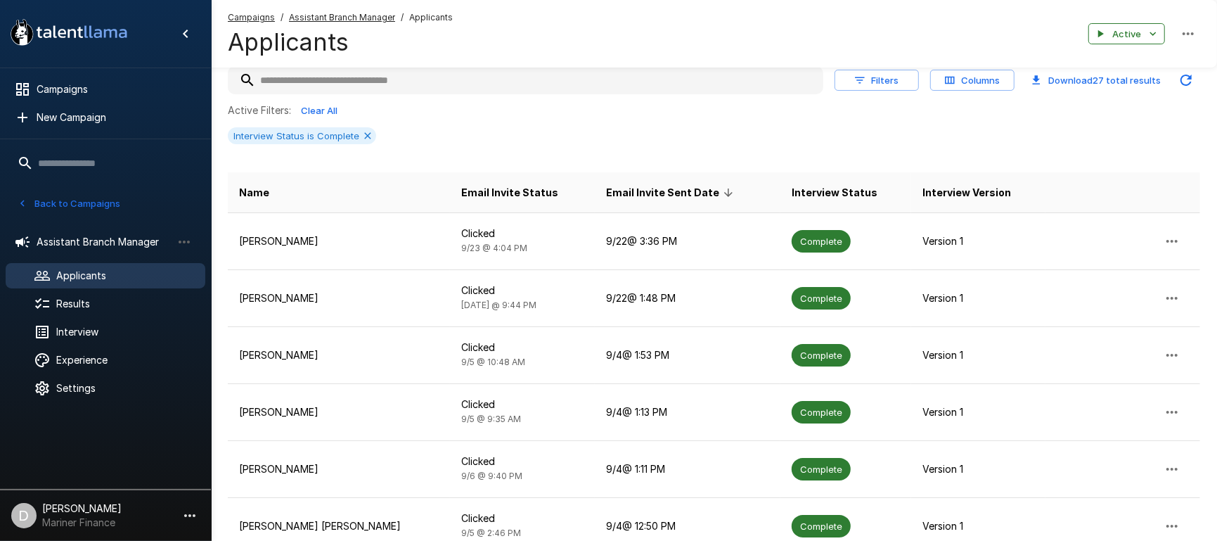
scroll to position [94, 0]
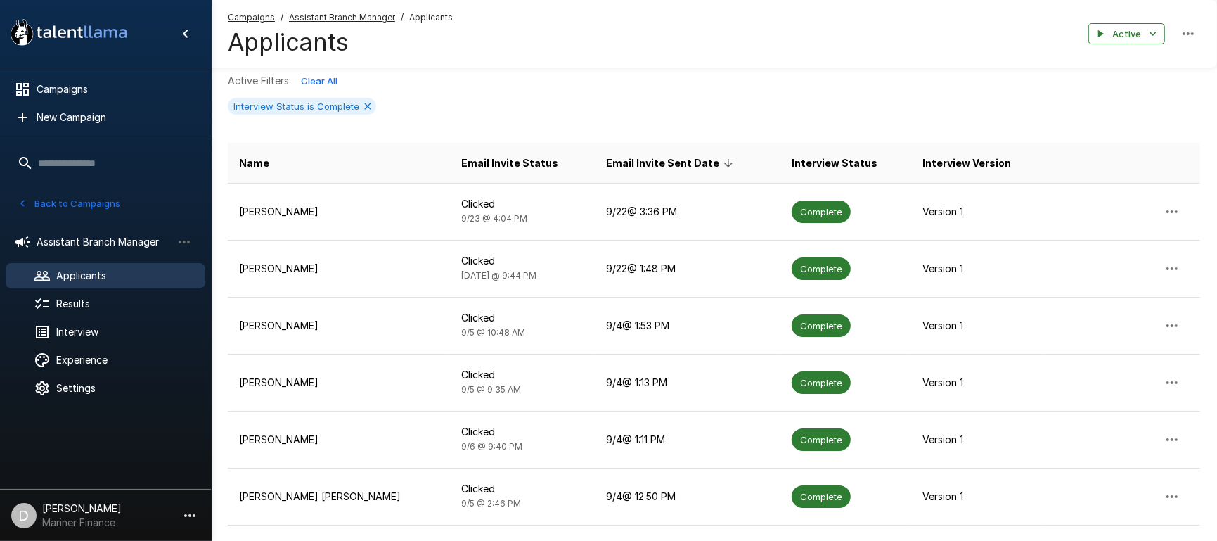
click at [779, 98] on div "Interview Status is Complete" at bounding box center [714, 106] width 972 height 17
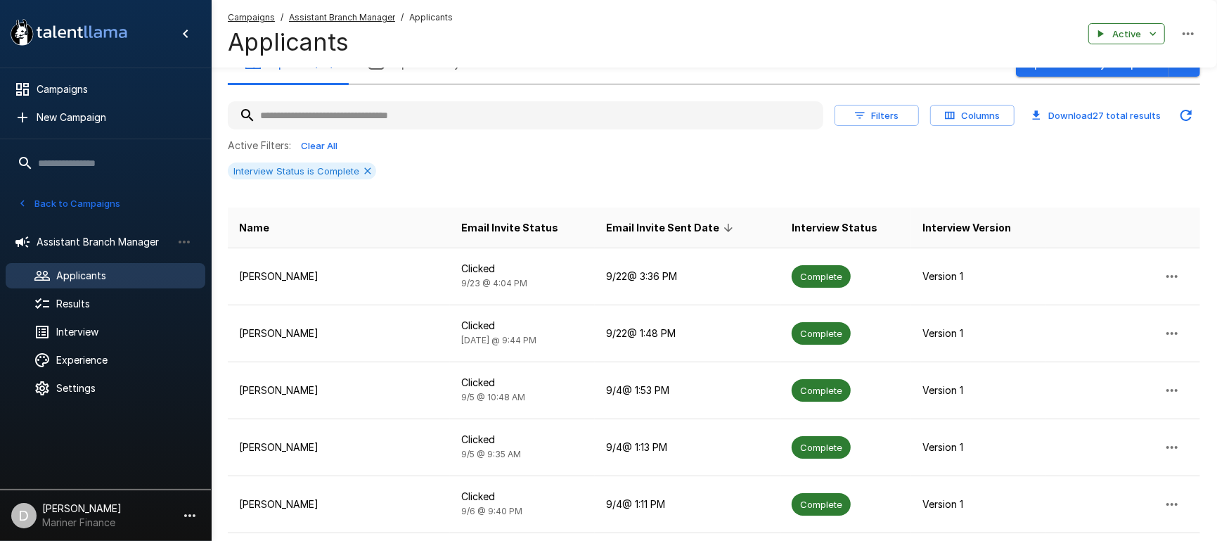
scroll to position [0, 0]
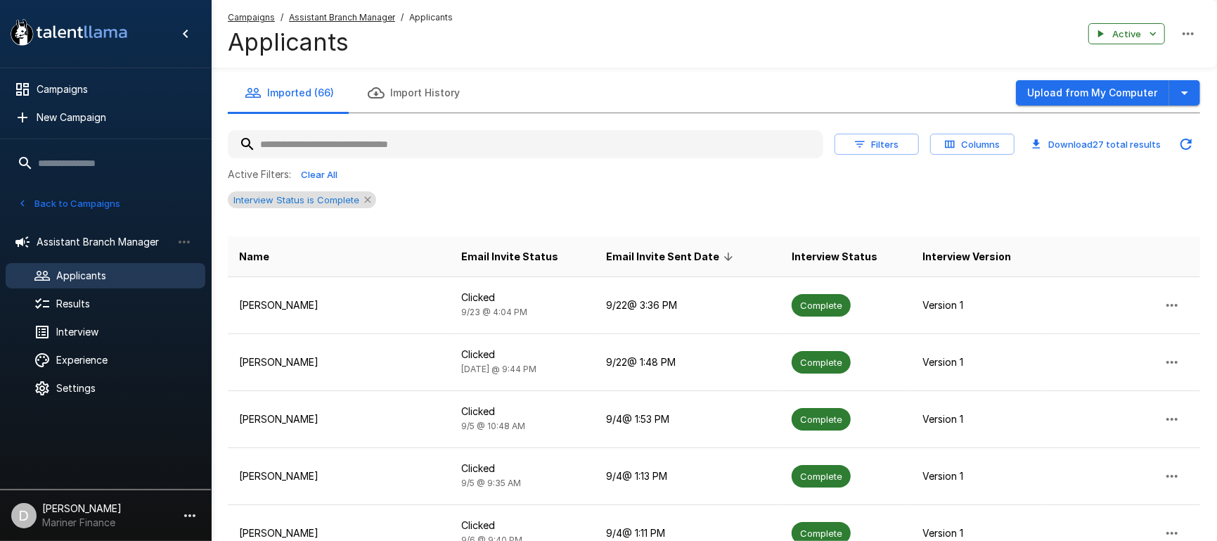
click at [365, 198] on icon at bounding box center [367, 199] width 6 height 6
